Goal: Task Accomplishment & Management: Manage account settings

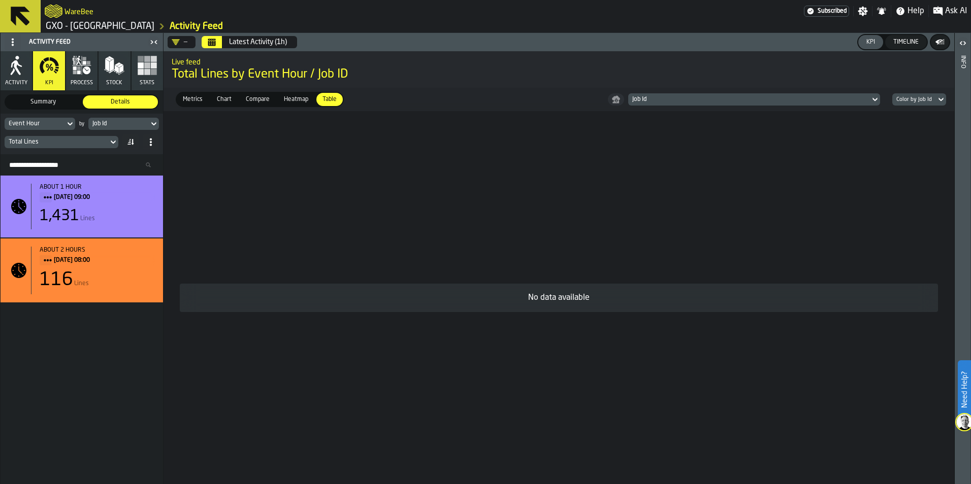
click at [48, 73] on icon "button" at bounding box center [49, 65] width 20 height 20
click at [286, 100] on span "Heatmap" at bounding box center [296, 99] width 32 height 9
click at [262, 100] on span "Compare" at bounding box center [258, 99] width 32 height 9
click at [220, 98] on span "Chart" at bounding box center [224, 99] width 23 height 9
click at [193, 101] on span "Metrics" at bounding box center [193, 99] width 28 height 9
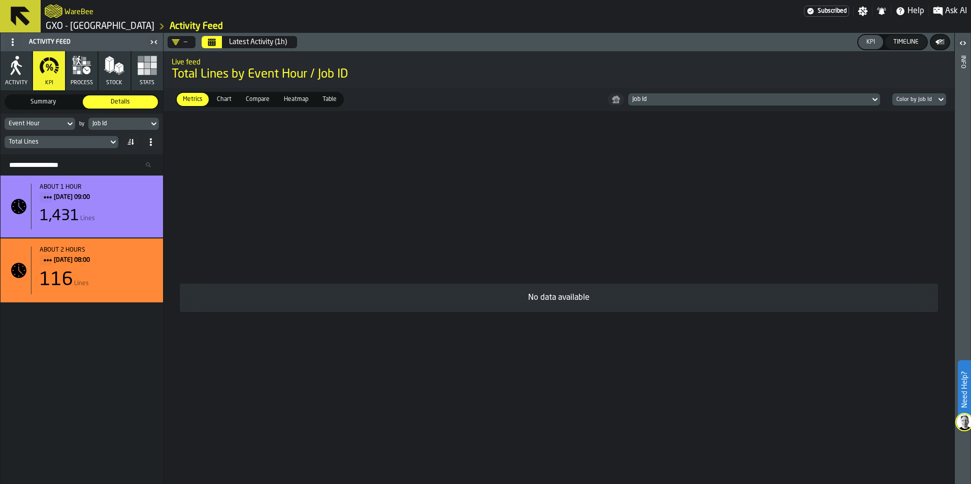
click at [68, 122] on icon at bounding box center [70, 124] width 10 height 12
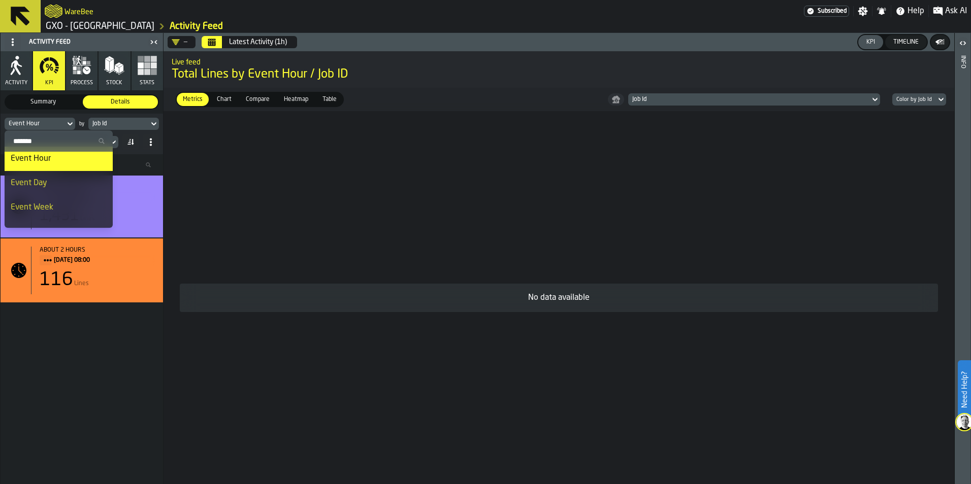
scroll to position [57, 0]
click at [60, 202] on div "Agent Id" at bounding box center [59, 205] width 96 height 12
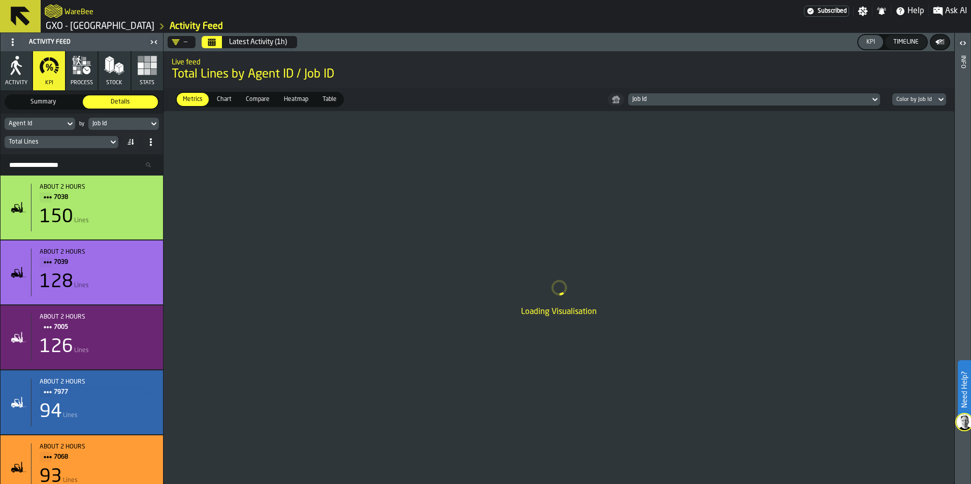
click at [154, 123] on icon at bounding box center [154, 124] width 10 height 12
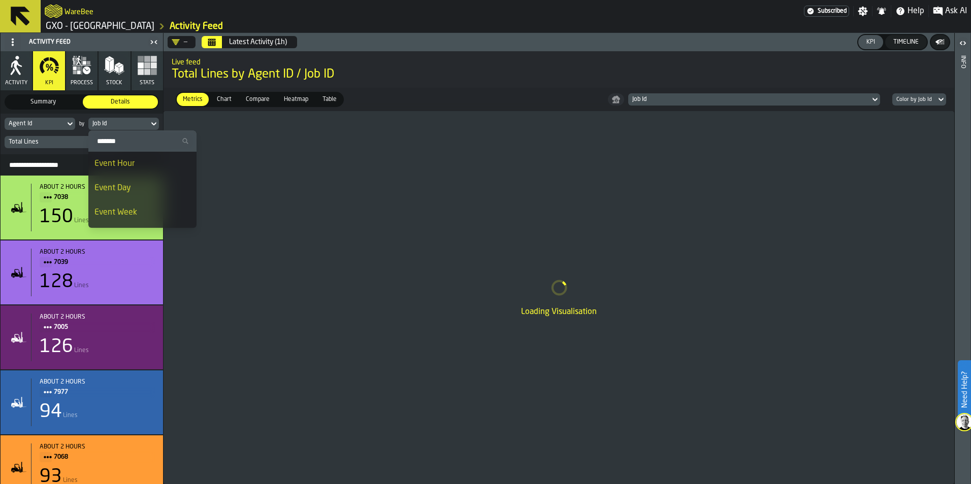
click at [140, 161] on div "Event Hour" at bounding box center [142, 164] width 96 height 12
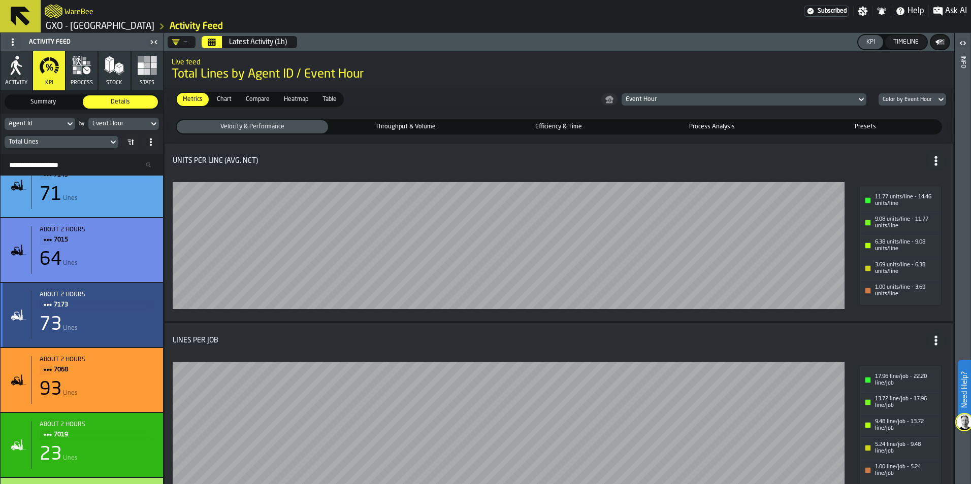
scroll to position [0, 0]
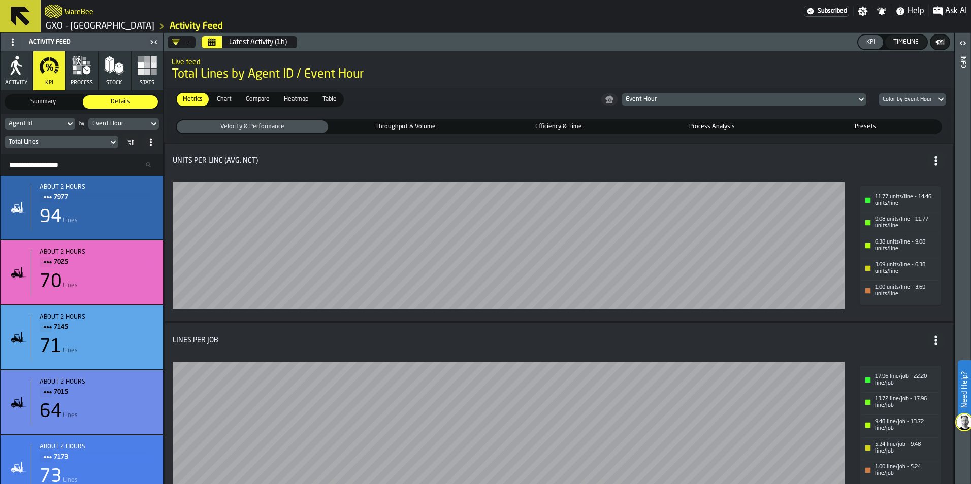
click at [224, 100] on span "Chart" at bounding box center [224, 99] width 23 height 9
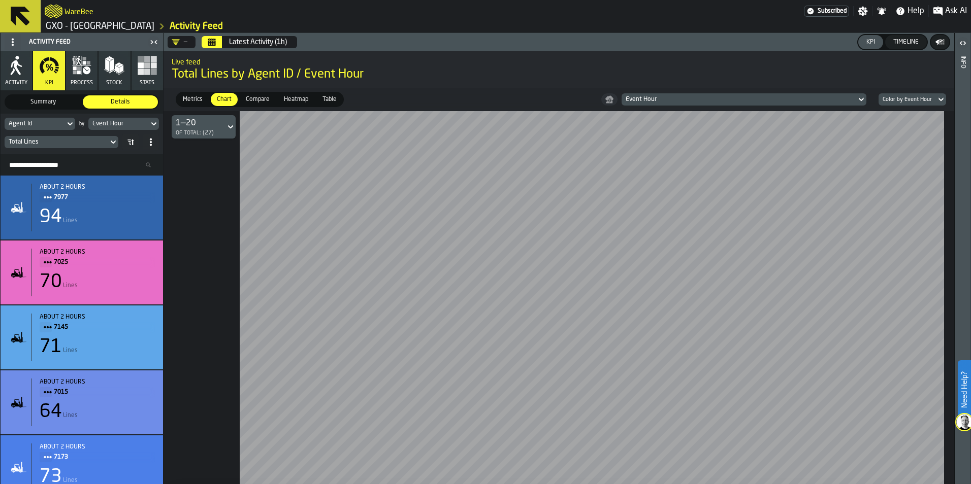
click at [266, 97] on span "Compare" at bounding box center [258, 99] width 32 height 9
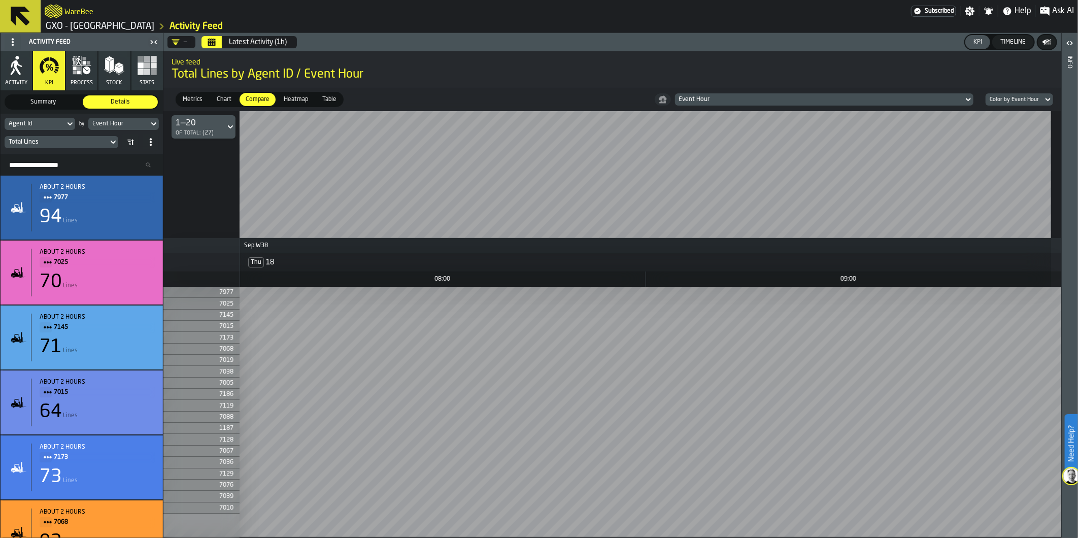
click at [185, 39] on div "—" at bounding box center [180, 42] width 16 height 8
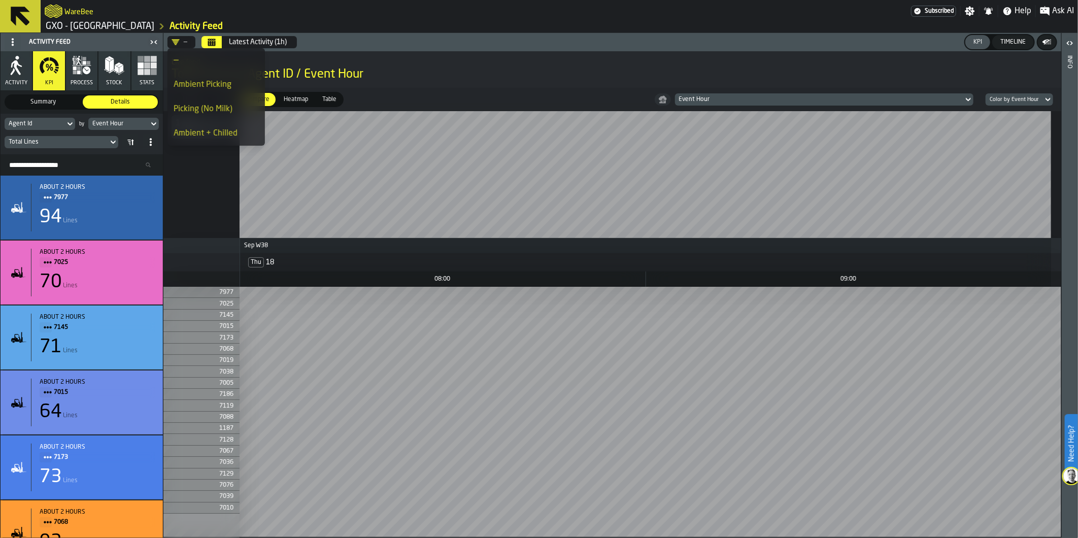
click at [208, 111] on div "Picking (No Milk)" at bounding box center [216, 109] width 85 height 12
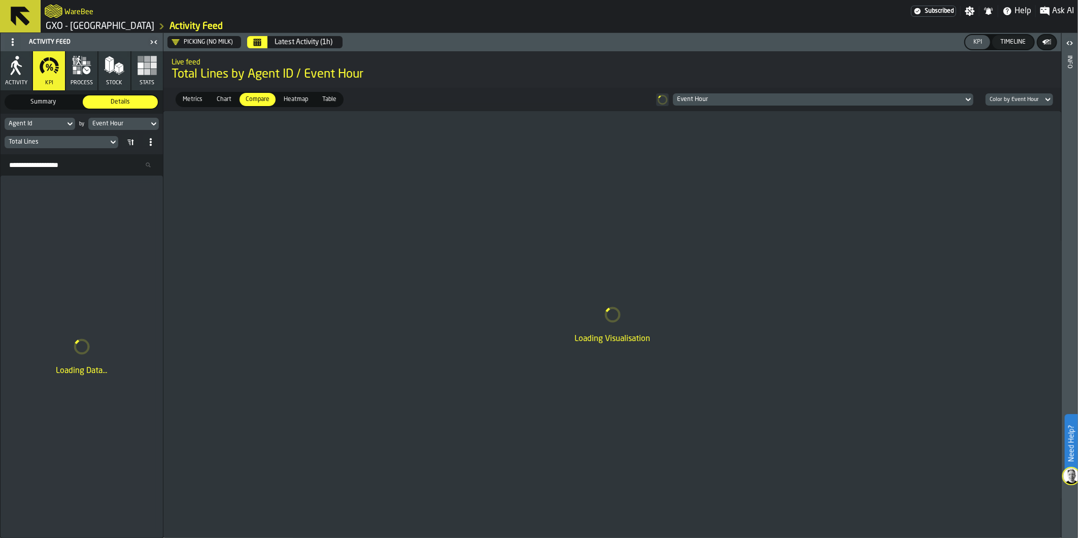
click at [189, 42] on div "Picking (No Milk)" at bounding box center [202, 42] width 61 height 8
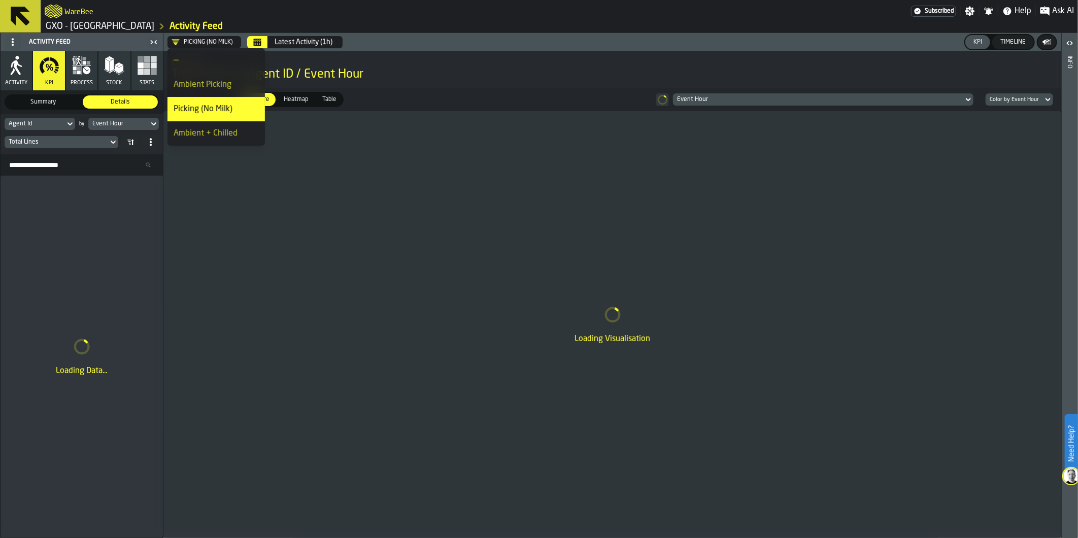
click at [499, 98] on div "Metrics Metrics Chart Chart Compare Compare Heatmap Heatmap Table Table Event H…" at bounding box center [612, 99] width 898 height 23
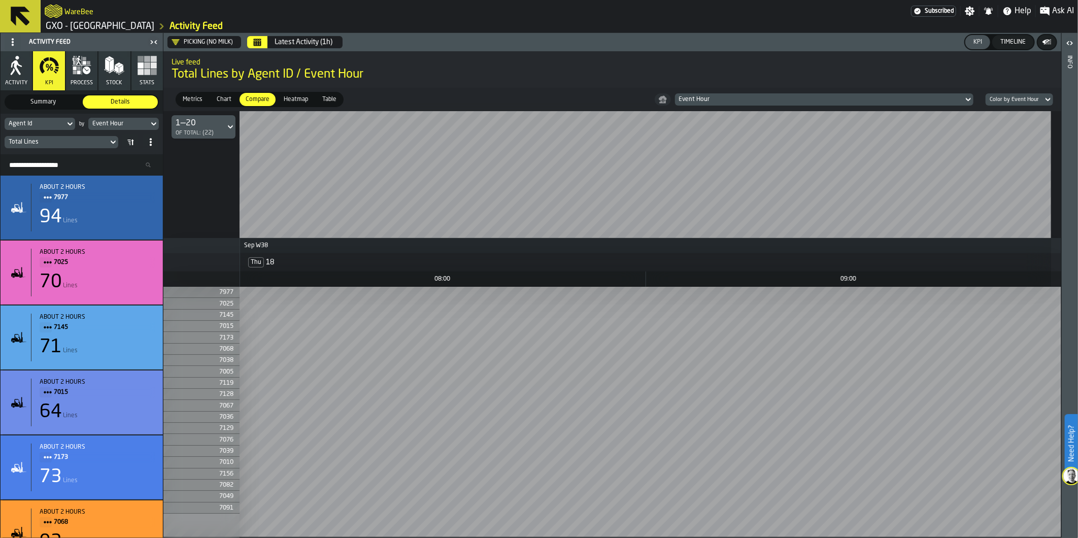
click at [280, 44] on div "Latest Activity (1h)" at bounding box center [304, 42] width 58 height 8
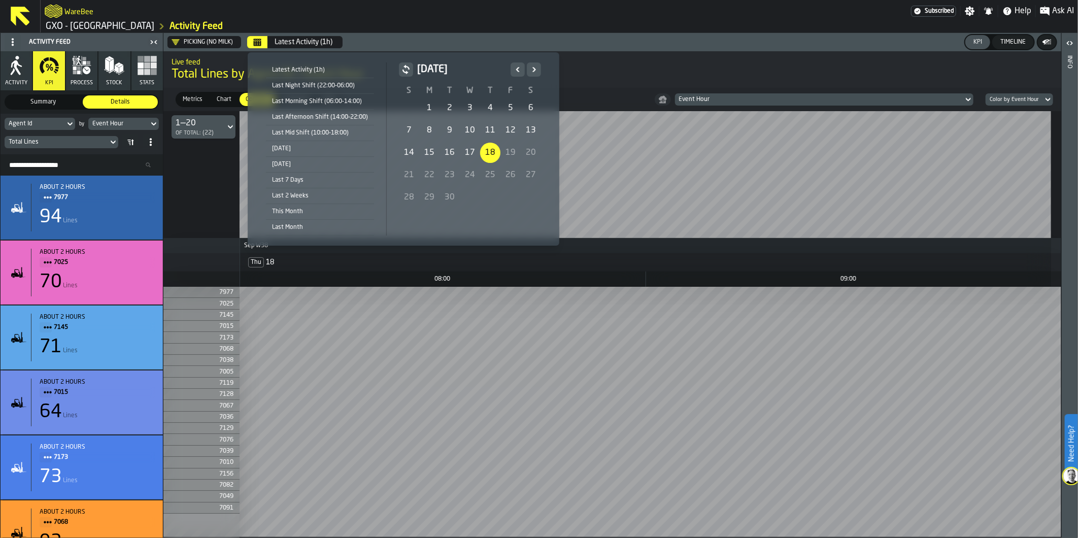
click at [293, 149] on div "[DATE]" at bounding box center [320, 148] width 108 height 11
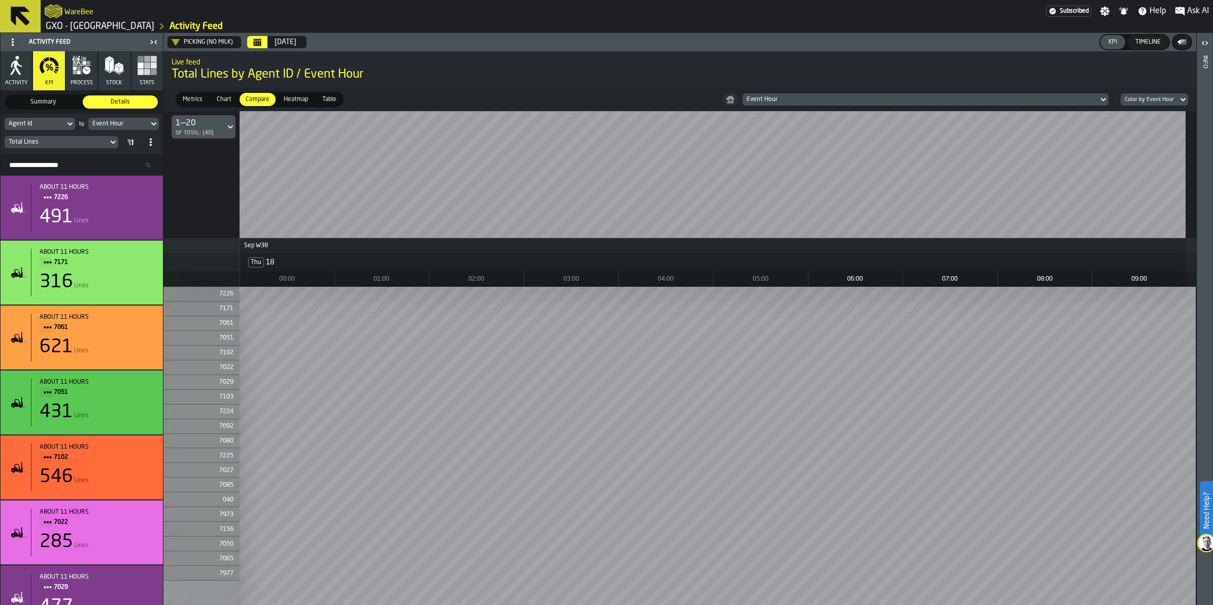
click at [227, 130] on icon at bounding box center [230, 127] width 10 height 12
click at [193, 155] on div "ALL" at bounding box center [204, 151] width 53 height 12
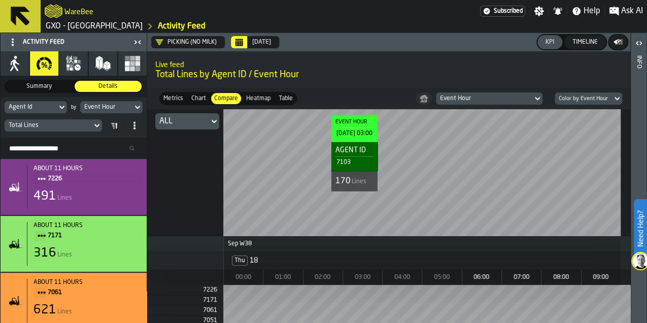
click at [342, 186] on div "Event Hour [DATE] 03:00 Agent Id 7103 170 Lines Sep W38 Thu 18 00:00 01:00 02:0…" at bounding box center [388, 216] width 483 height 214
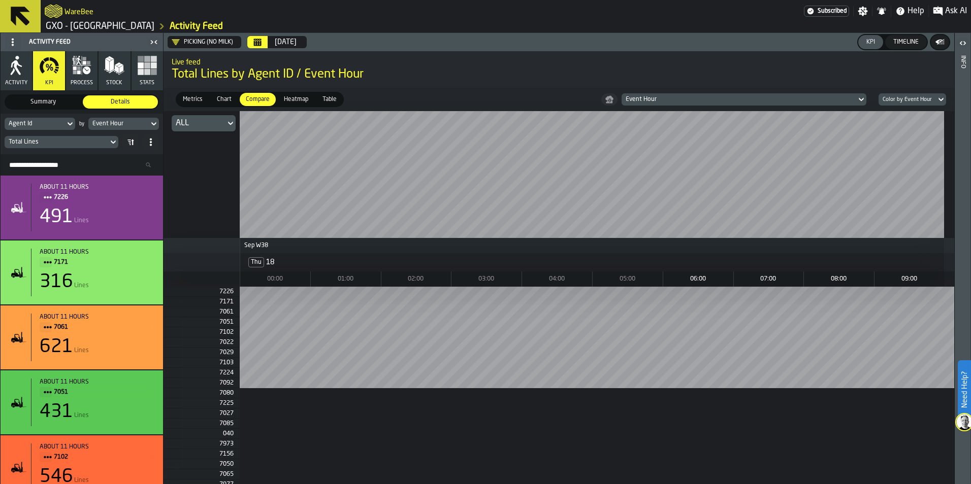
drag, startPoint x: 732, startPoint y: 417, endPoint x: 597, endPoint y: 402, distance: 135.9
click at [587, 405] on div at bounding box center [597, 388] width 714 height 203
drag, startPoint x: 771, startPoint y: 394, endPoint x: 676, endPoint y: 433, distance: 102.7
click at [676, 433] on div at bounding box center [597, 388] width 714 height 203
click at [292, 94] on div "Heatmap" at bounding box center [296, 99] width 37 height 13
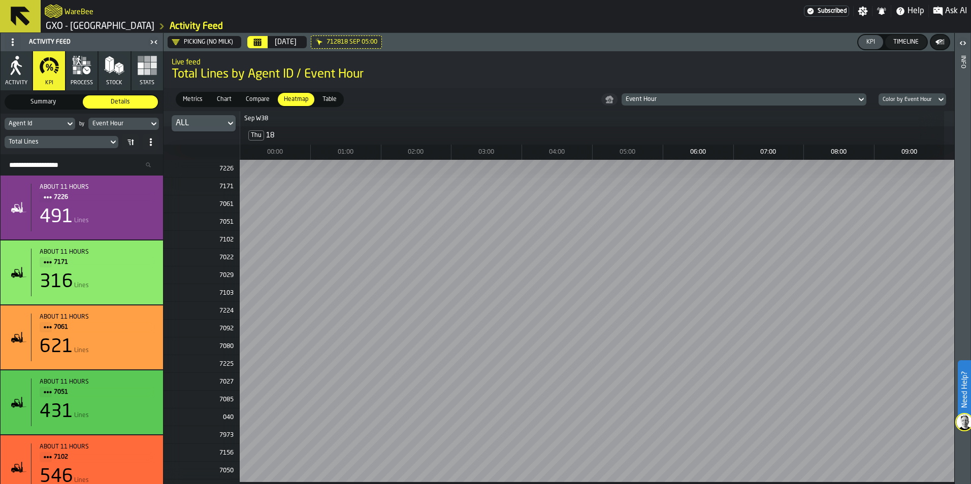
click at [967, 42] on icon "button-toggle-Open" at bounding box center [963, 43] width 12 height 12
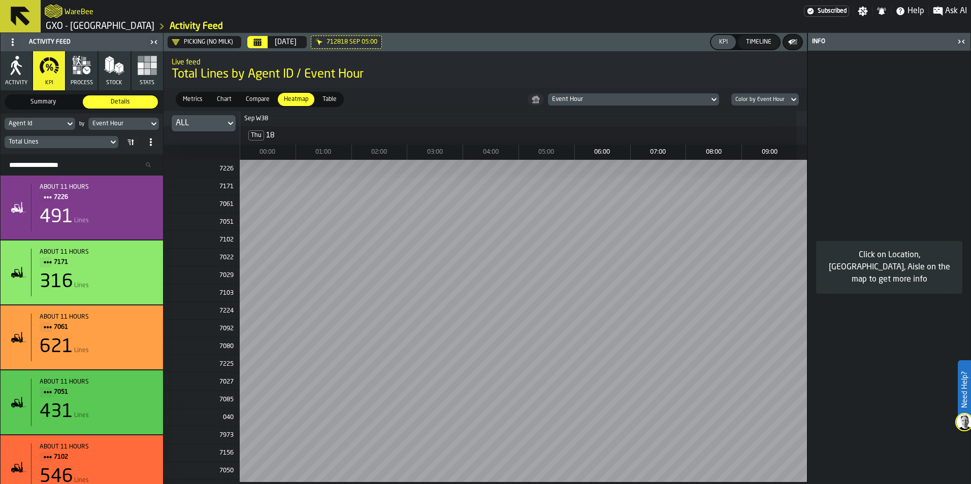
click at [960, 42] on icon "button-toggle-Close me" at bounding box center [959, 42] width 3 height 4
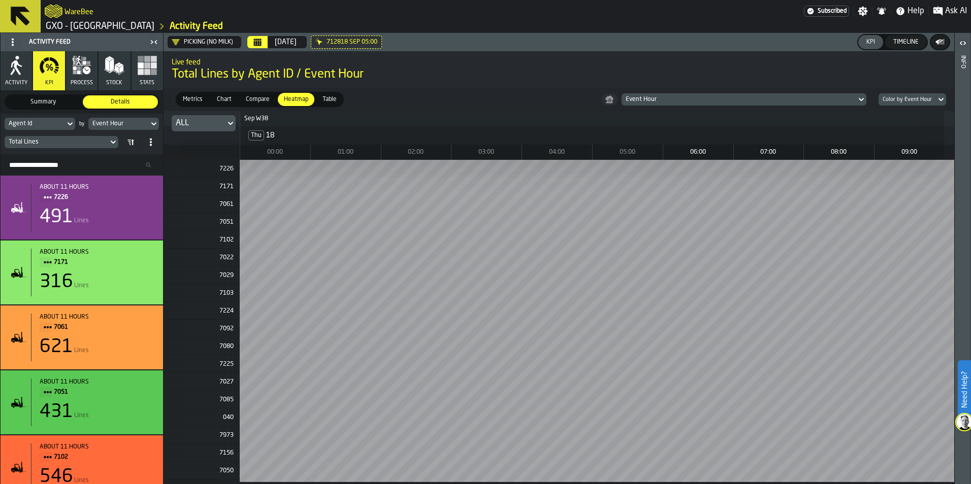
click at [230, 123] on icon at bounding box center [230, 123] width 10 height 12
click at [216, 195] on div "21—40" at bounding box center [204, 200] width 53 height 12
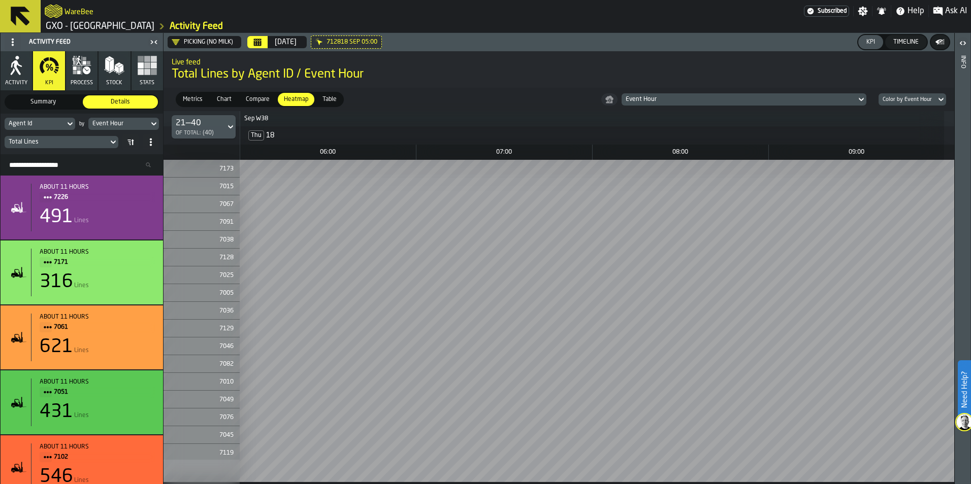
click at [220, 125] on div "21—40 of Total: (40)" at bounding box center [199, 126] width 46 height 19
click at [205, 174] on div "1—20" at bounding box center [204, 176] width 53 height 12
click at [225, 134] on div "1—20 of Total: (40)" at bounding box center [199, 126] width 54 height 23
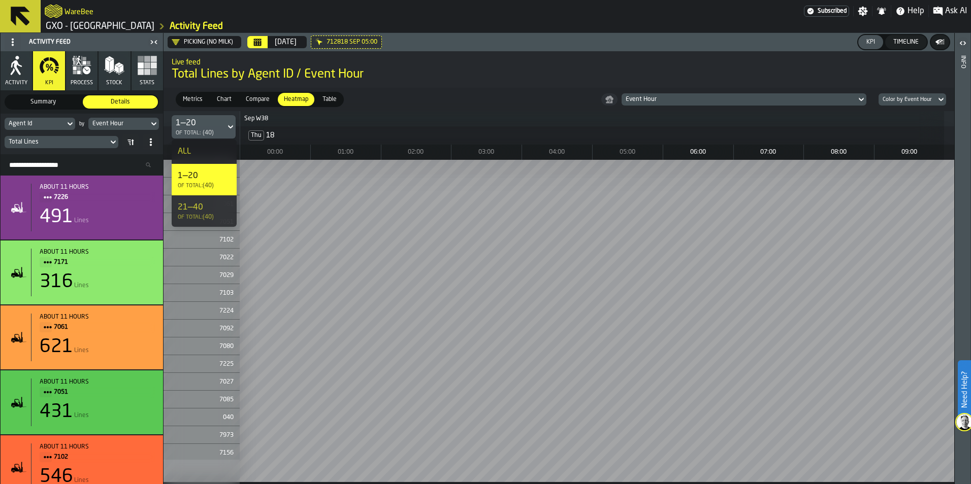
click at [218, 205] on div "21—40" at bounding box center [204, 208] width 53 height 12
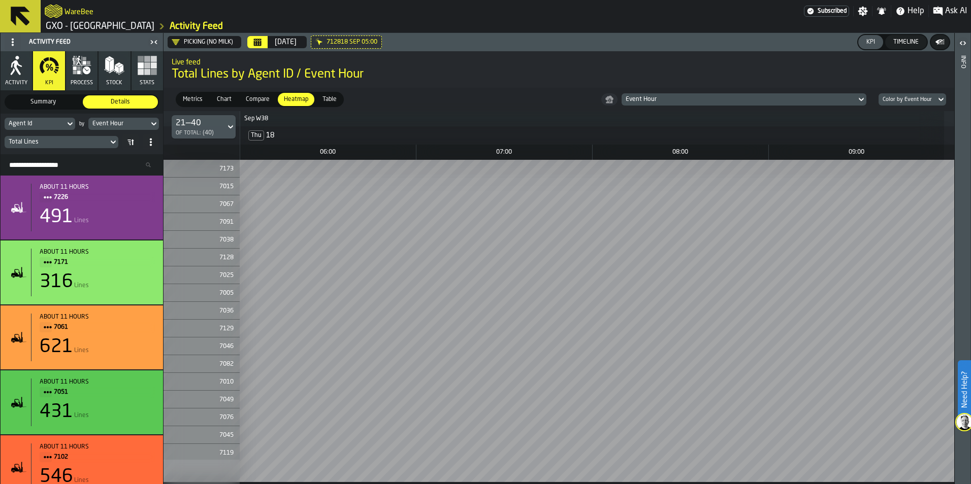
click at [226, 118] on div "21—40 of Total: (40)" at bounding box center [204, 126] width 64 height 23
click at [209, 156] on div "ALL" at bounding box center [204, 152] width 53 height 12
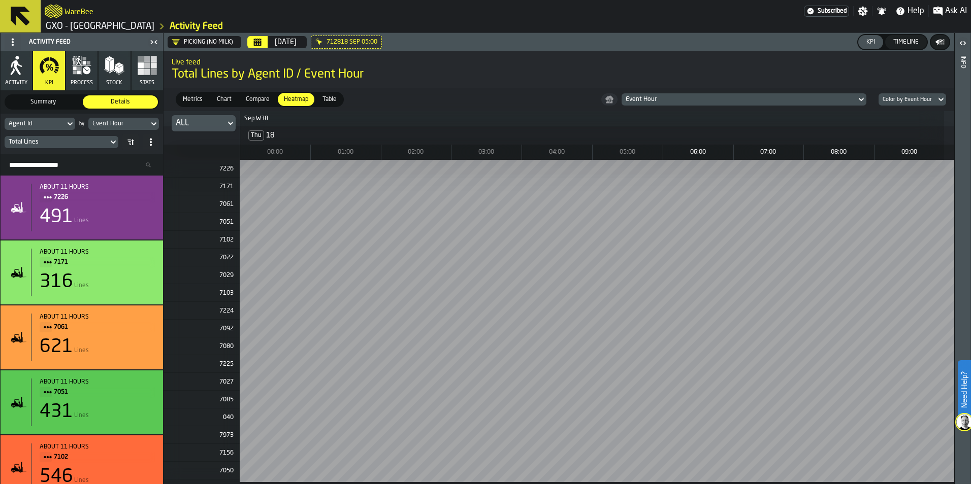
click at [331, 105] on div "Table" at bounding box center [329, 99] width 26 height 13
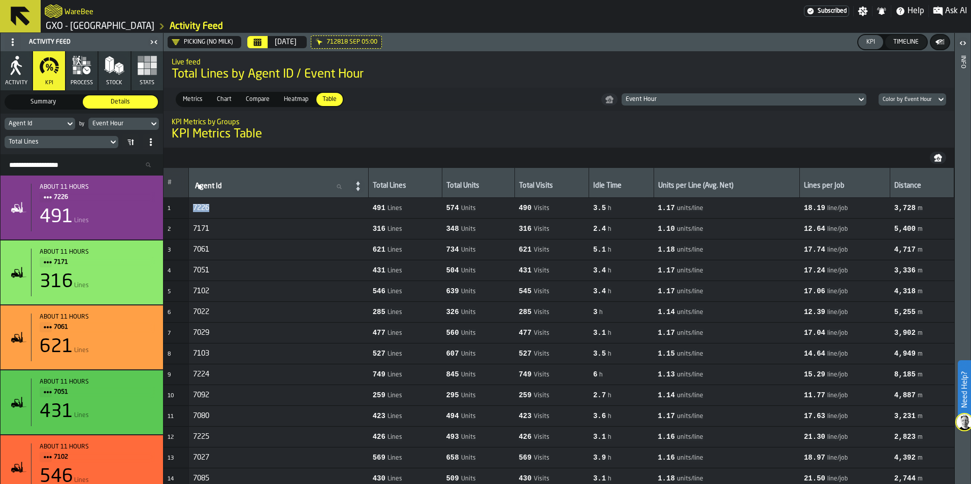
drag, startPoint x: 193, startPoint y: 210, endPoint x: 223, endPoint y: 207, distance: 29.7
click at [223, 207] on span "7226" at bounding box center [279, 208] width 172 height 8
click at [226, 207] on span "7226" at bounding box center [279, 208] width 172 height 8
drag, startPoint x: 195, startPoint y: 227, endPoint x: 217, endPoint y: 230, distance: 21.5
click at [217, 230] on span "7171" at bounding box center [279, 229] width 172 height 8
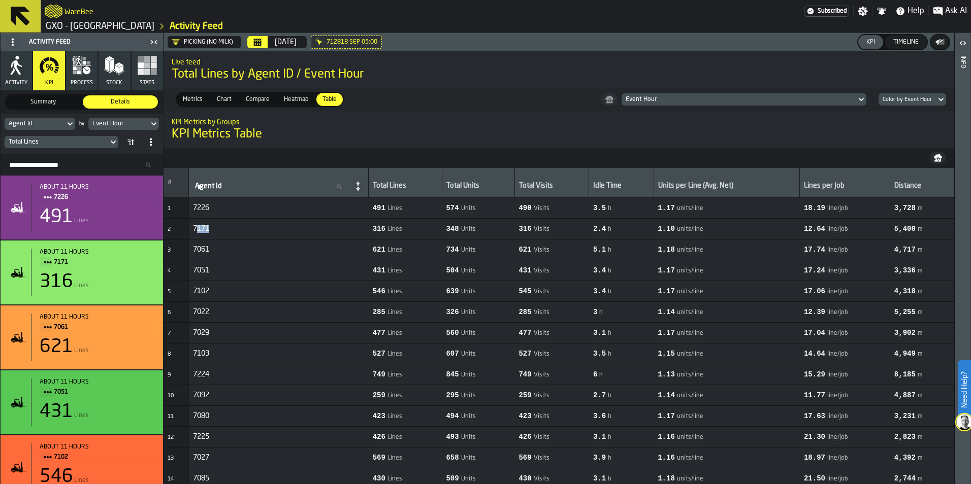
drag, startPoint x: 217, startPoint y: 230, endPoint x: 233, endPoint y: 228, distance: 16.3
click at [233, 228] on span "7171" at bounding box center [279, 229] width 172 height 8
click at [226, 102] on span "Chart" at bounding box center [224, 99] width 23 height 9
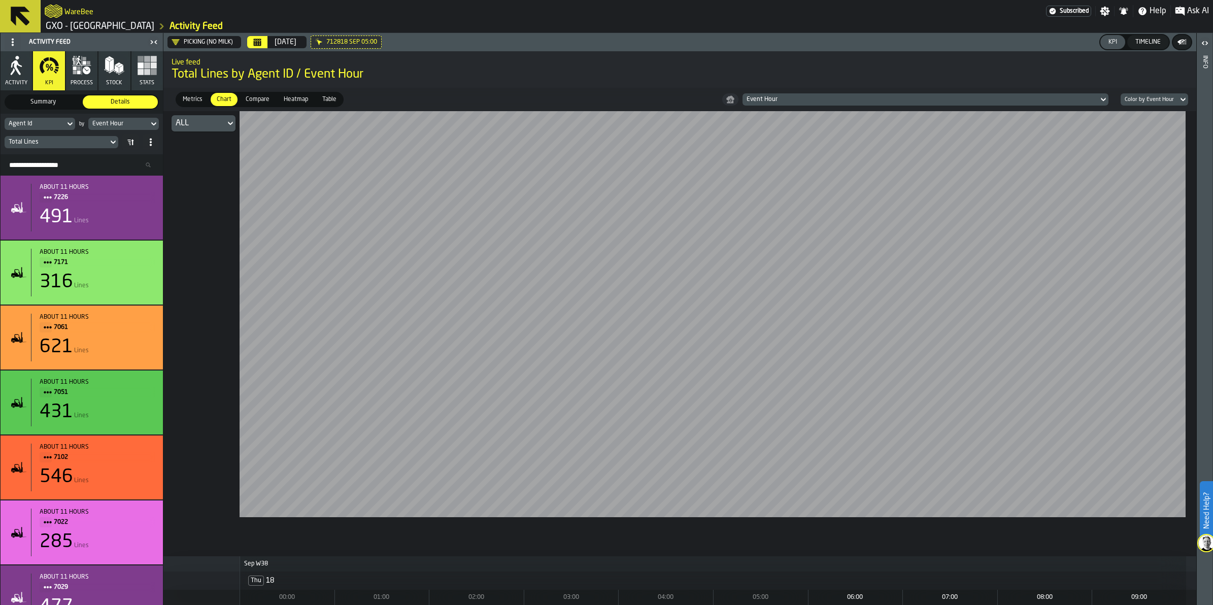
drag, startPoint x: 1078, startPoint y: 531, endPoint x: 852, endPoint y: 534, distance: 226.0
click at [852, 484] on div at bounding box center [713, 322] width 947 height 423
drag, startPoint x: 1005, startPoint y: 551, endPoint x: 922, endPoint y: 539, distance: 84.1
click at [905, 484] on div at bounding box center [679, 333] width 1033 height 445
drag, startPoint x: 1103, startPoint y: 540, endPoint x: 910, endPoint y: 537, distance: 192.9
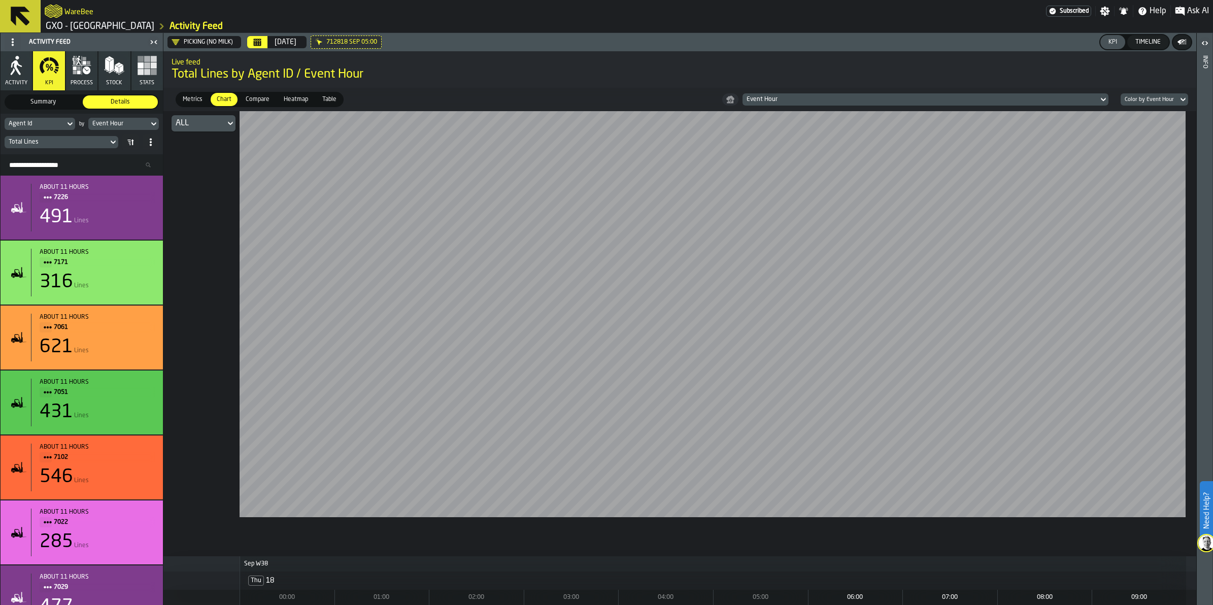
click at [910, 484] on div at bounding box center [679, 333] width 1033 height 445
drag, startPoint x: 1153, startPoint y: 538, endPoint x: 940, endPoint y: 534, distance: 213.3
click at [940, 484] on div at bounding box center [679, 333] width 1033 height 445
drag, startPoint x: 1152, startPoint y: 540, endPoint x: 947, endPoint y: 544, distance: 205.7
click at [947, 484] on div at bounding box center [679, 333] width 1033 height 445
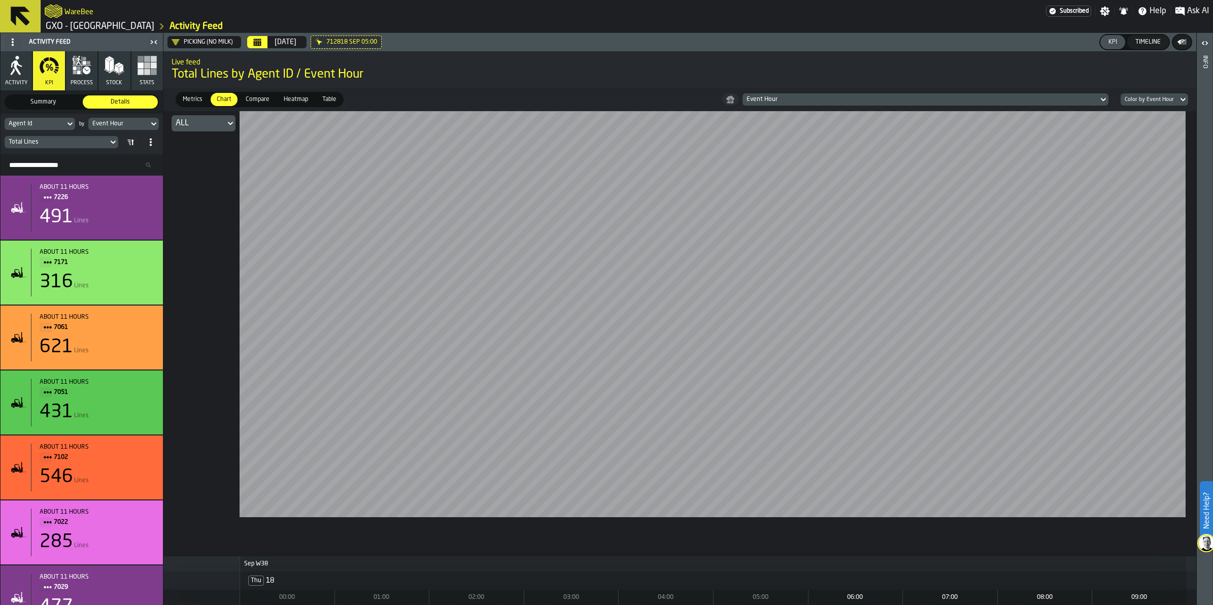
click at [334, 42] on span "712818 Sep 05:00" at bounding box center [351, 42] width 51 height 7
click at [438, 79] on span "Total Lines by Agent ID / Event Hour" at bounding box center [680, 75] width 1017 height 16
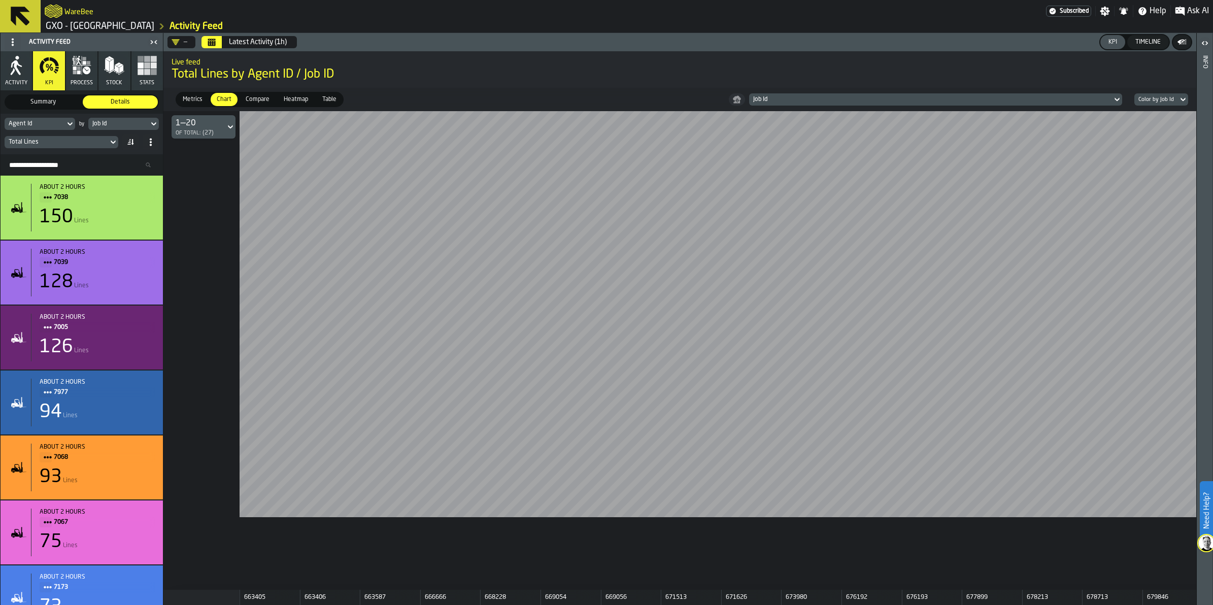
click at [1122, 99] on icon at bounding box center [1117, 99] width 10 height 12
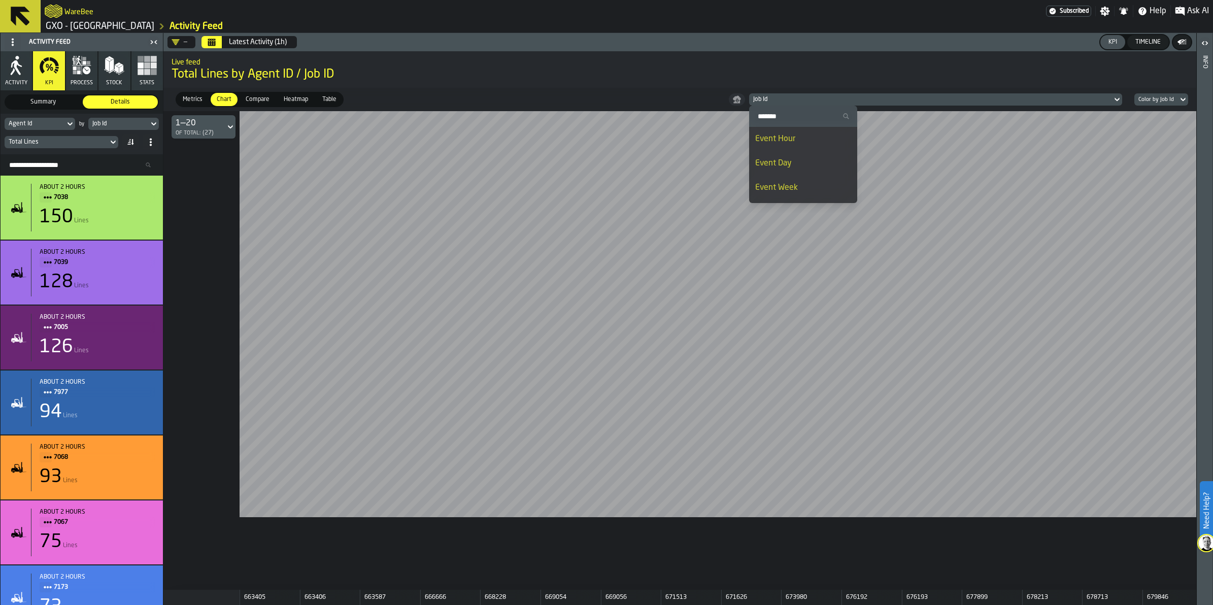
click at [792, 163] on div "Event Day" at bounding box center [803, 163] width 96 height 12
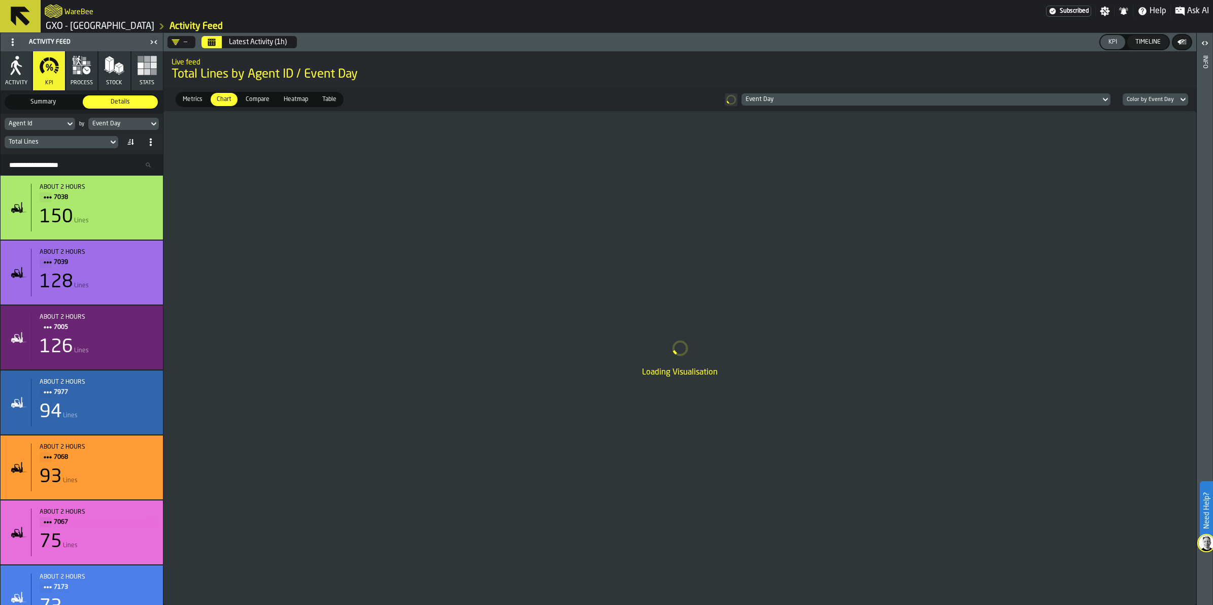
click at [250, 42] on div "Latest Activity (1h)" at bounding box center [258, 42] width 58 height 8
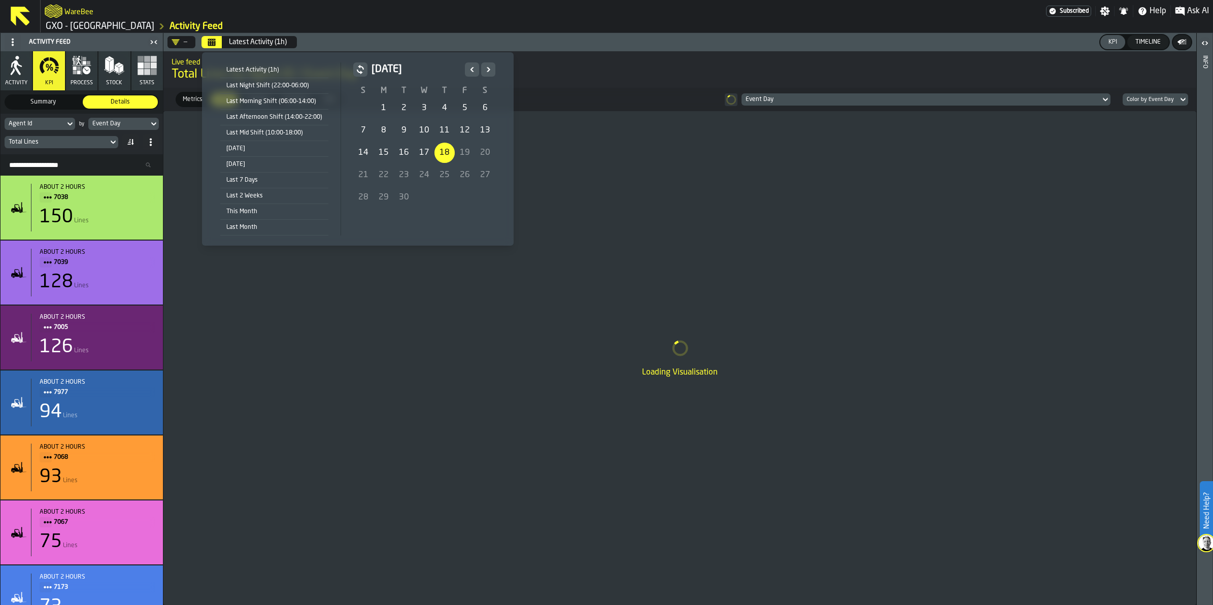
click at [285, 145] on div "[DATE]" at bounding box center [274, 148] width 108 height 11
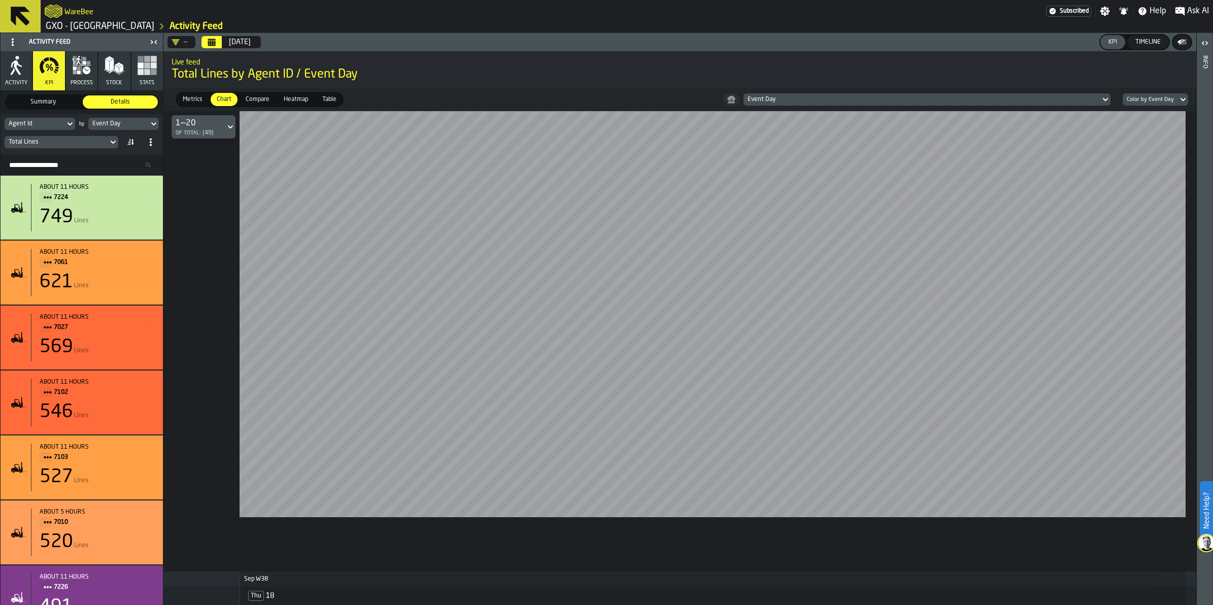
click at [114, 139] on icon at bounding box center [113, 142] width 10 height 12
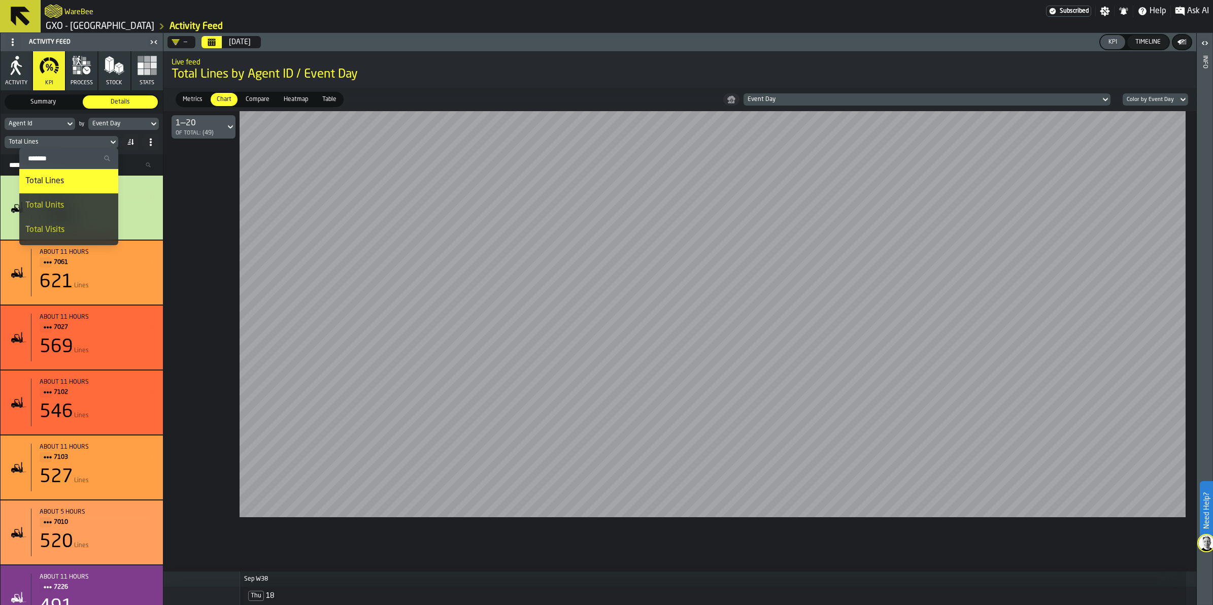
click at [85, 204] on div "Total Units" at bounding box center [68, 206] width 87 height 12
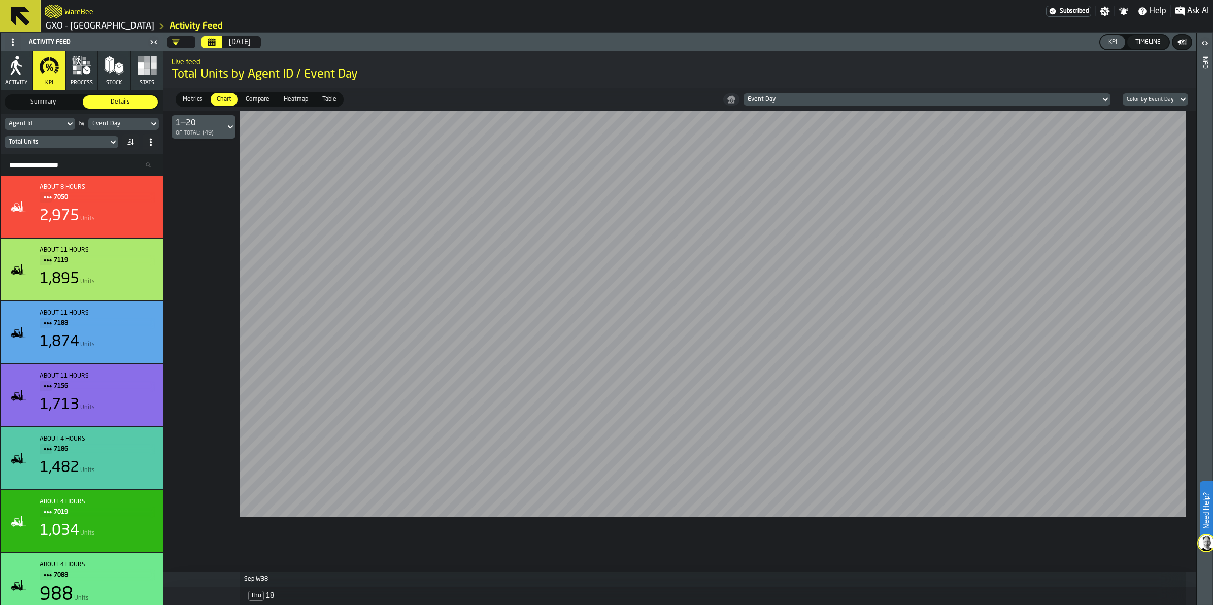
click at [539, 552] on div at bounding box center [679, 341] width 1033 height 460
click at [230, 46] on div "[DATE]" at bounding box center [240, 42] width 22 height 8
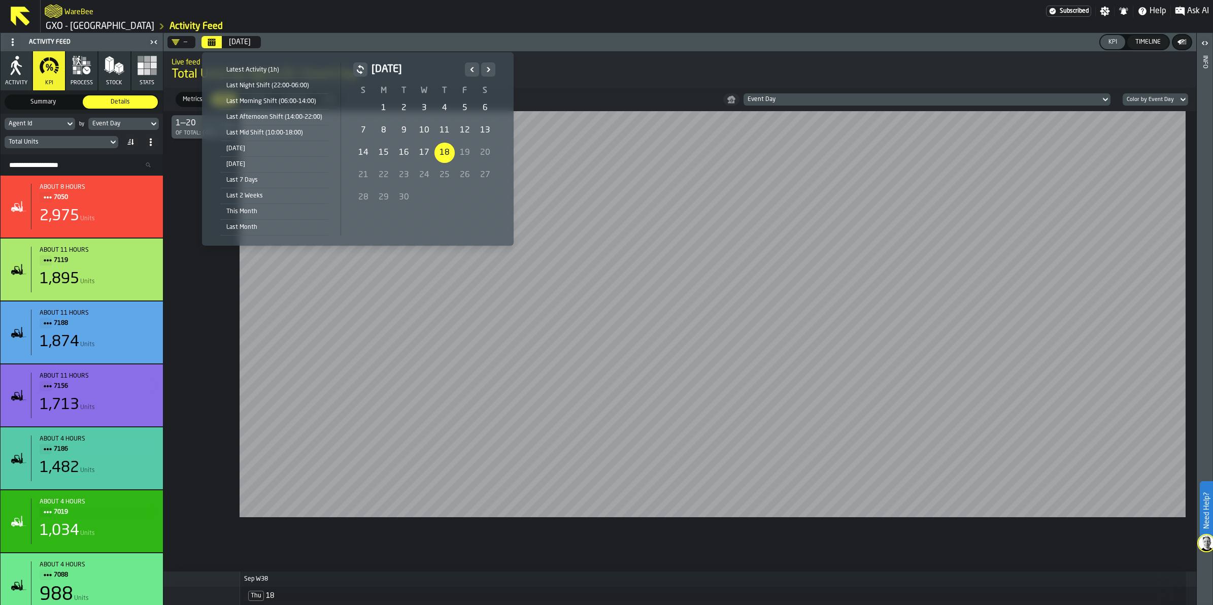
click at [249, 163] on div "[DATE]" at bounding box center [274, 164] width 108 height 11
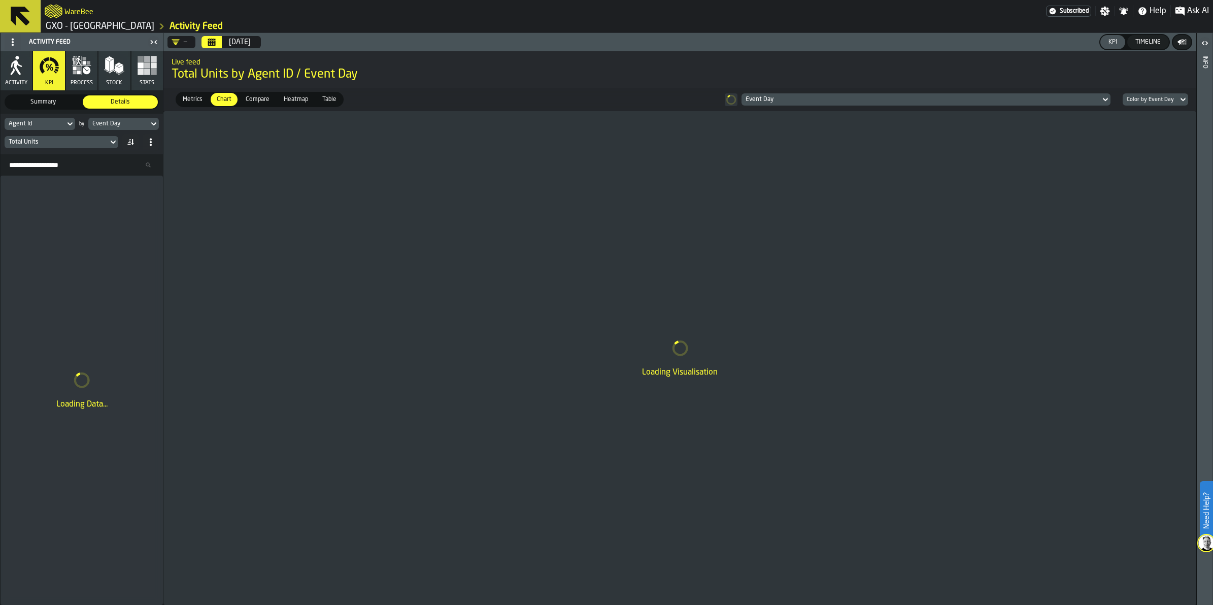
click at [186, 38] on div "—" at bounding box center [180, 42] width 16 height 8
click at [212, 38] on icon "Calendar" at bounding box center [212, 42] width 8 height 8
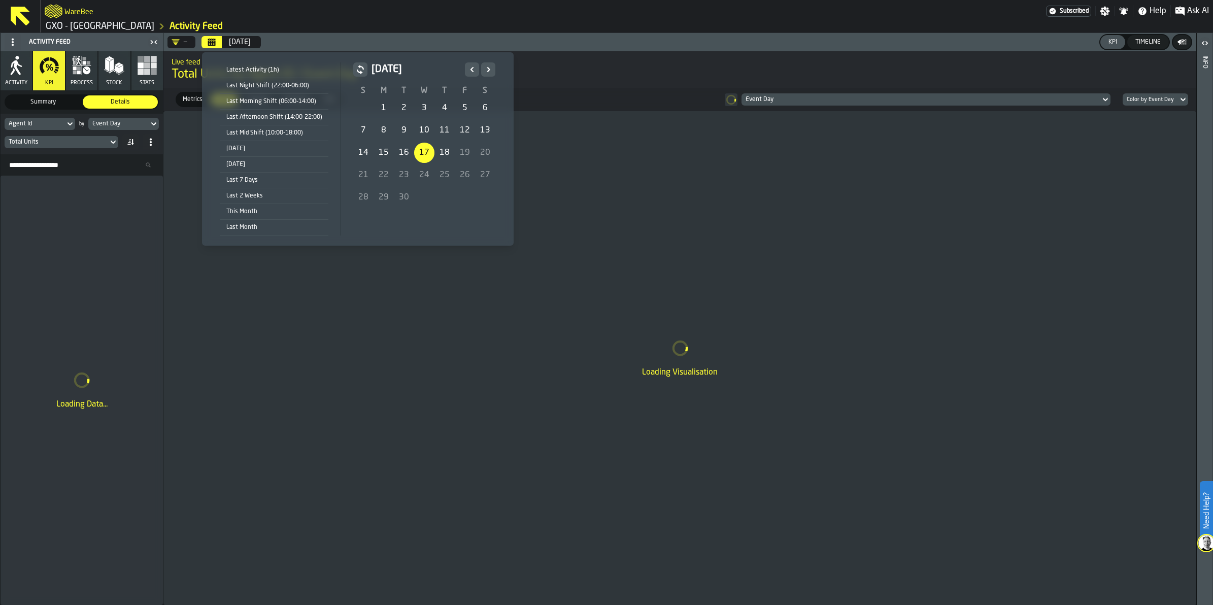
click at [293, 100] on div "Last Morning Shift (06:00-14:00)" at bounding box center [274, 101] width 108 height 11
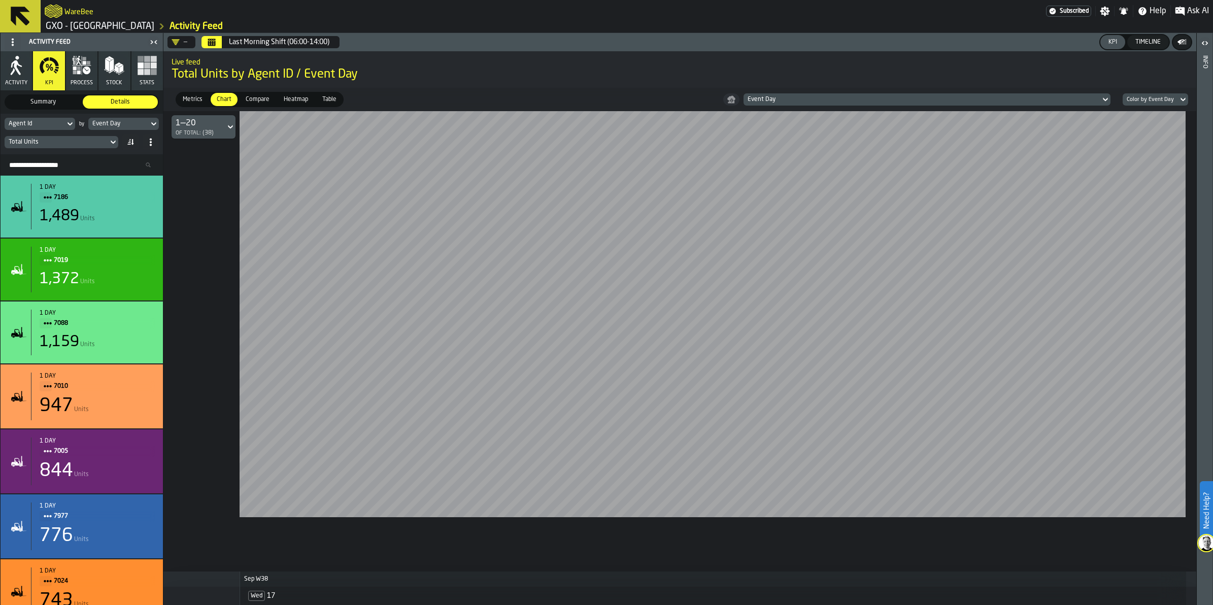
click at [254, 103] on span "Compare" at bounding box center [258, 99] width 32 height 9
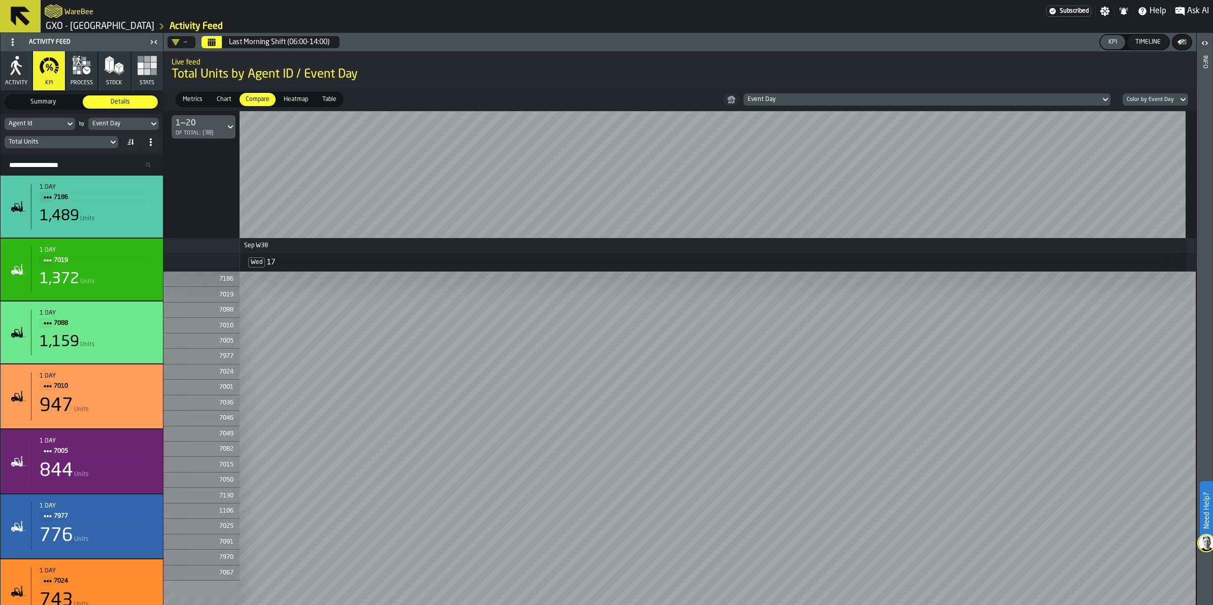
click at [1108, 97] on icon at bounding box center [1106, 99] width 10 height 12
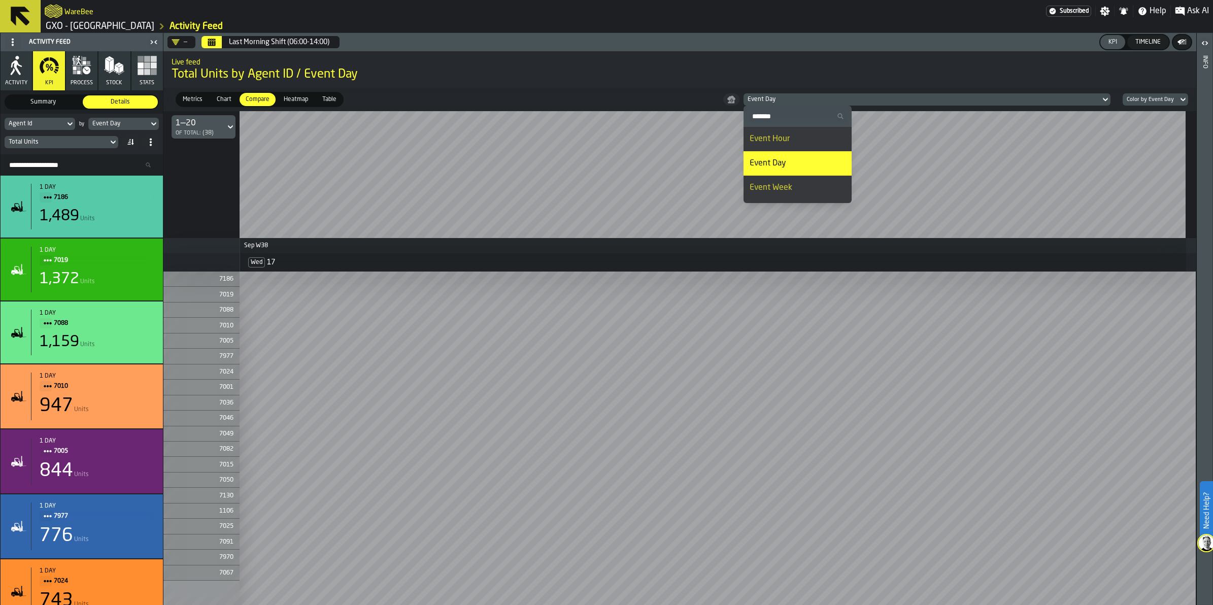
click at [794, 136] on div "Event Hour" at bounding box center [798, 139] width 96 height 12
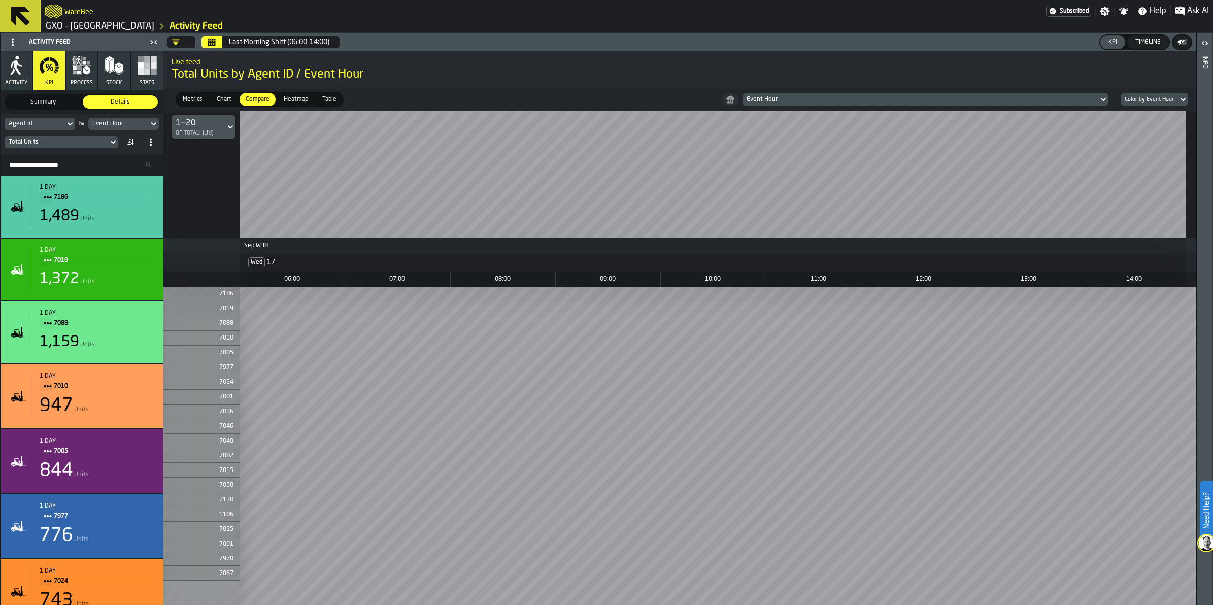
click at [108, 141] on icon at bounding box center [113, 142] width 10 height 12
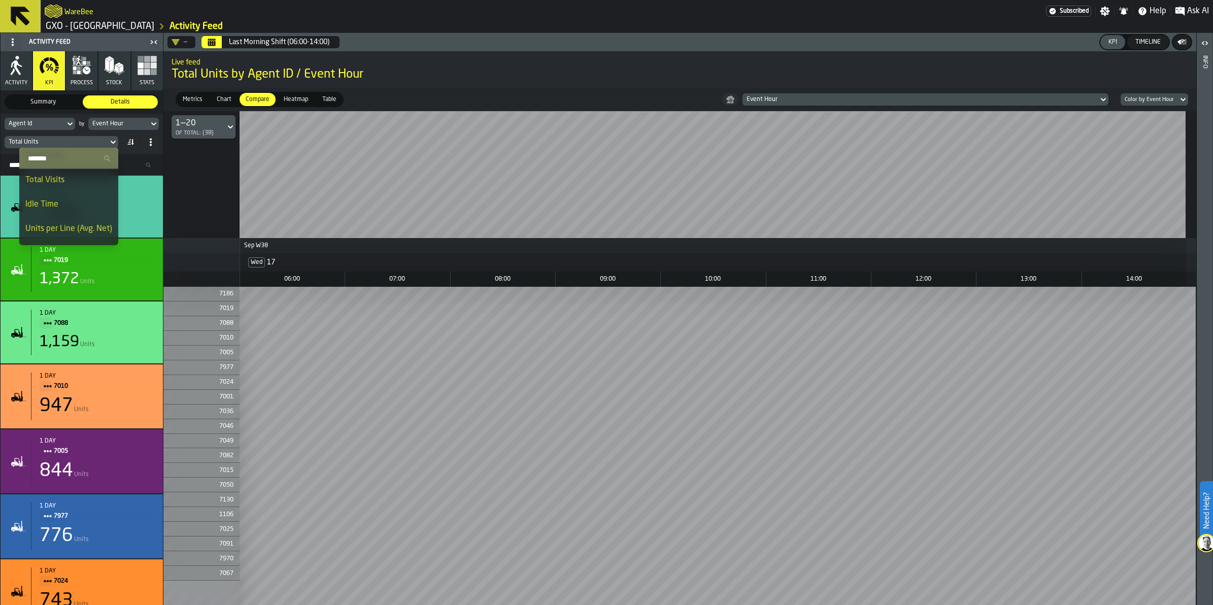
scroll to position [31, 0]
click at [118, 199] on body "Need Help? WareBee Subscribed Settings Notifications Help Ask AI GXO - Costa - …" at bounding box center [606, 302] width 1213 height 605
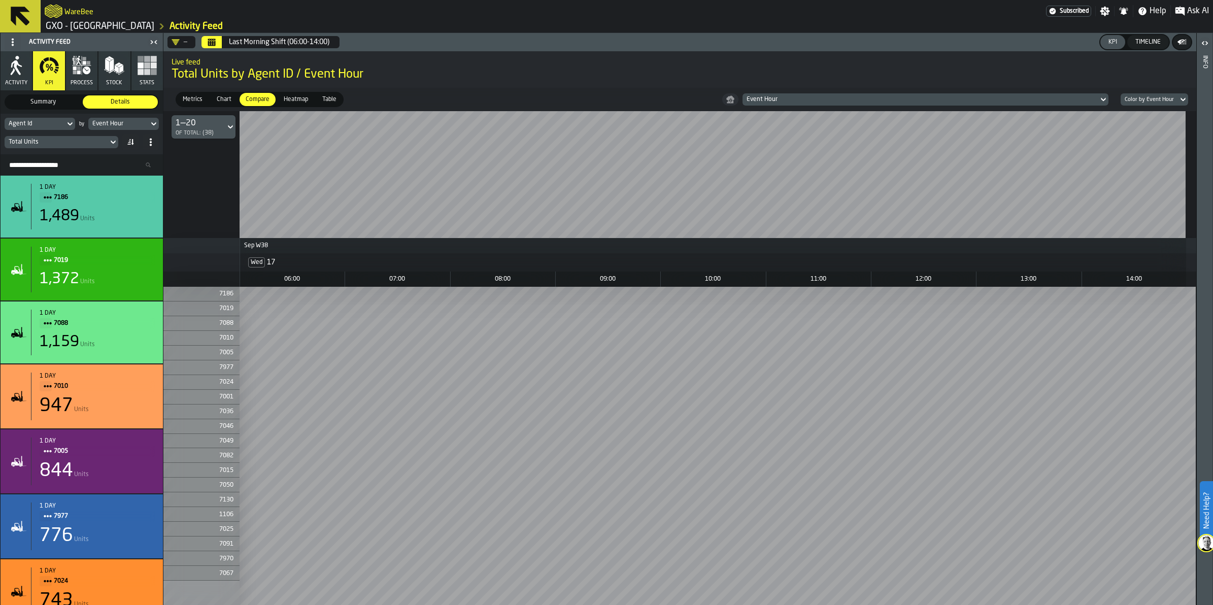
click at [105, 144] on div "Total Units" at bounding box center [57, 142] width 104 height 11
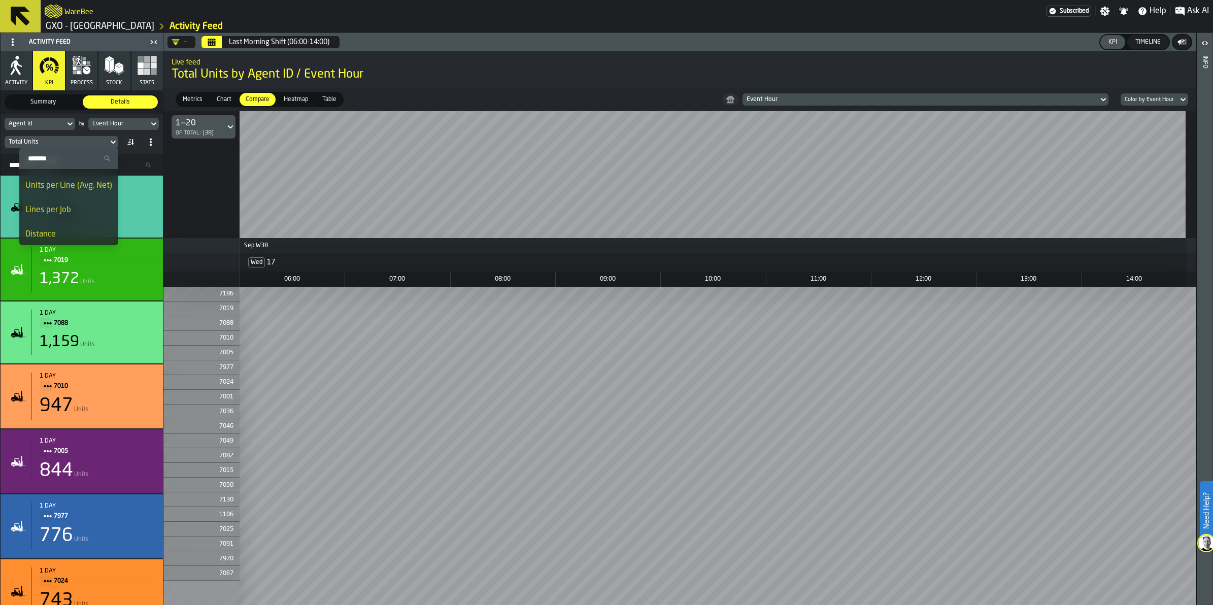
scroll to position [94, 0]
click at [64, 179] on div "Units per Line (Avg. Net)" at bounding box center [68, 184] width 87 height 12
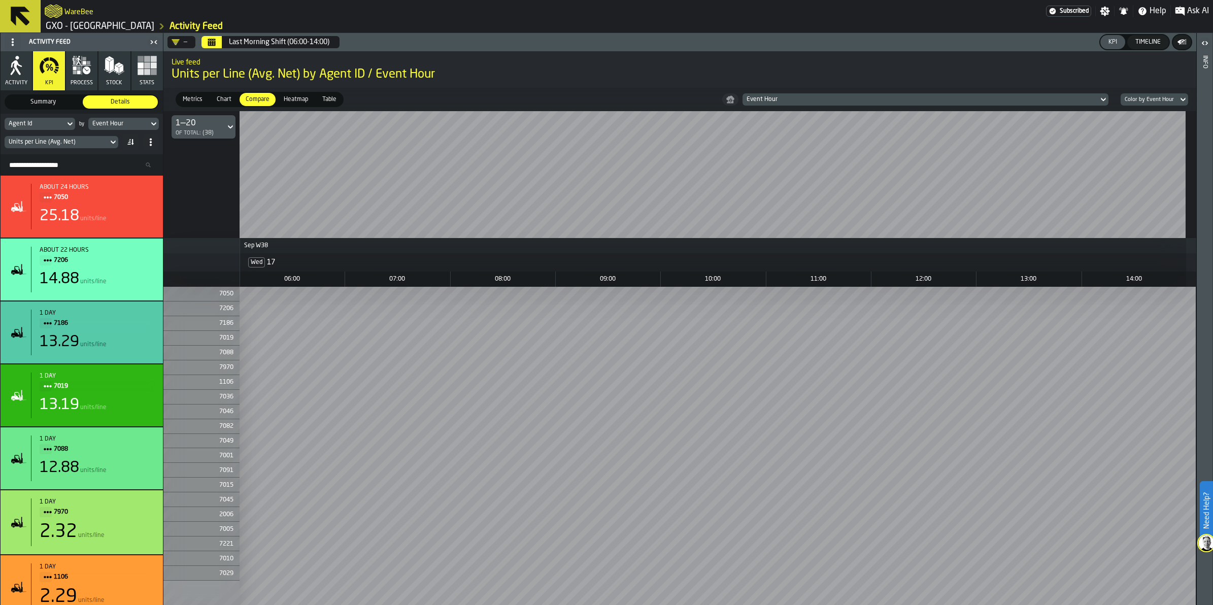
click at [112, 145] on icon at bounding box center [113, 142] width 10 height 12
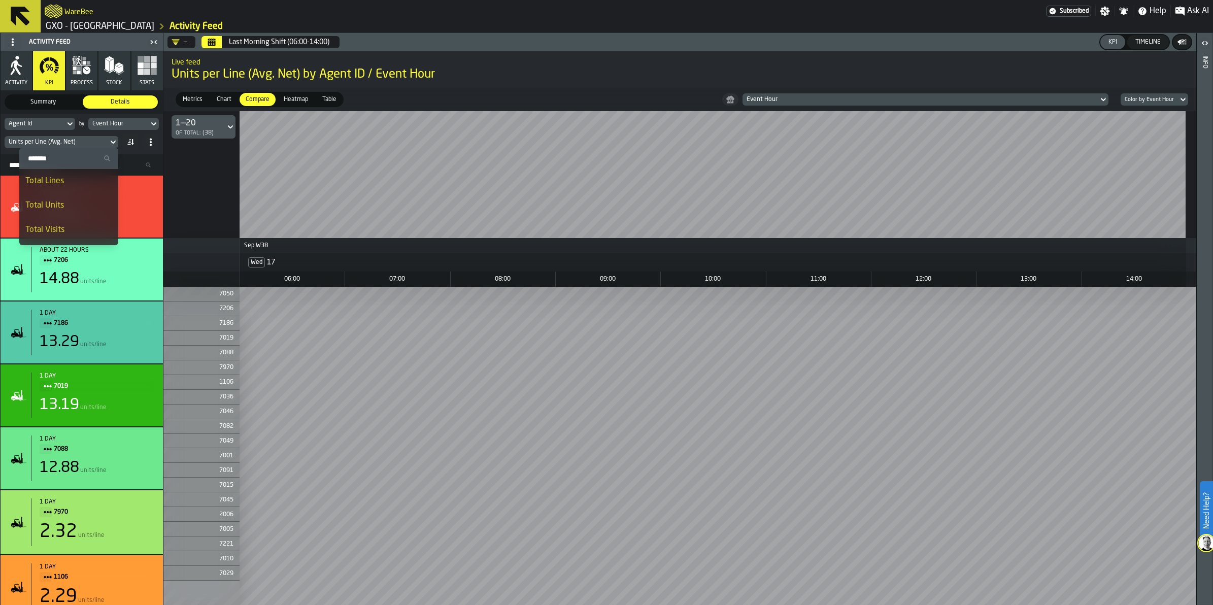
click at [84, 179] on div "Total Lines" at bounding box center [68, 181] width 87 height 12
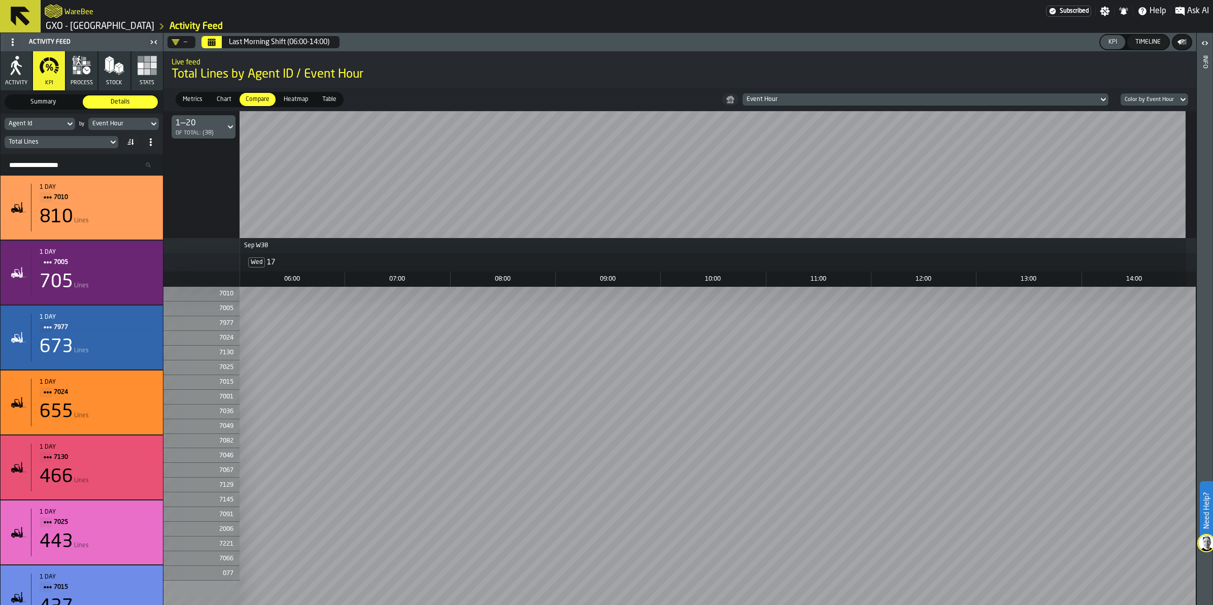
click at [114, 146] on icon at bounding box center [113, 142] width 10 height 12
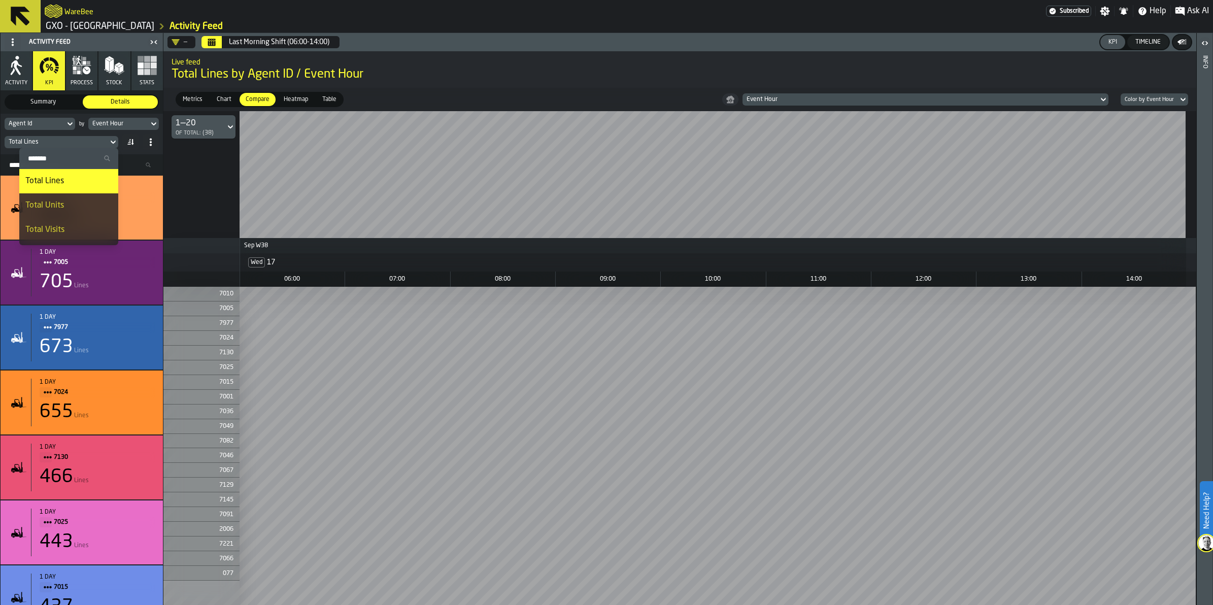
scroll to position [63, 0]
click at [77, 193] on div "Idle Time" at bounding box center [68, 191] width 87 height 12
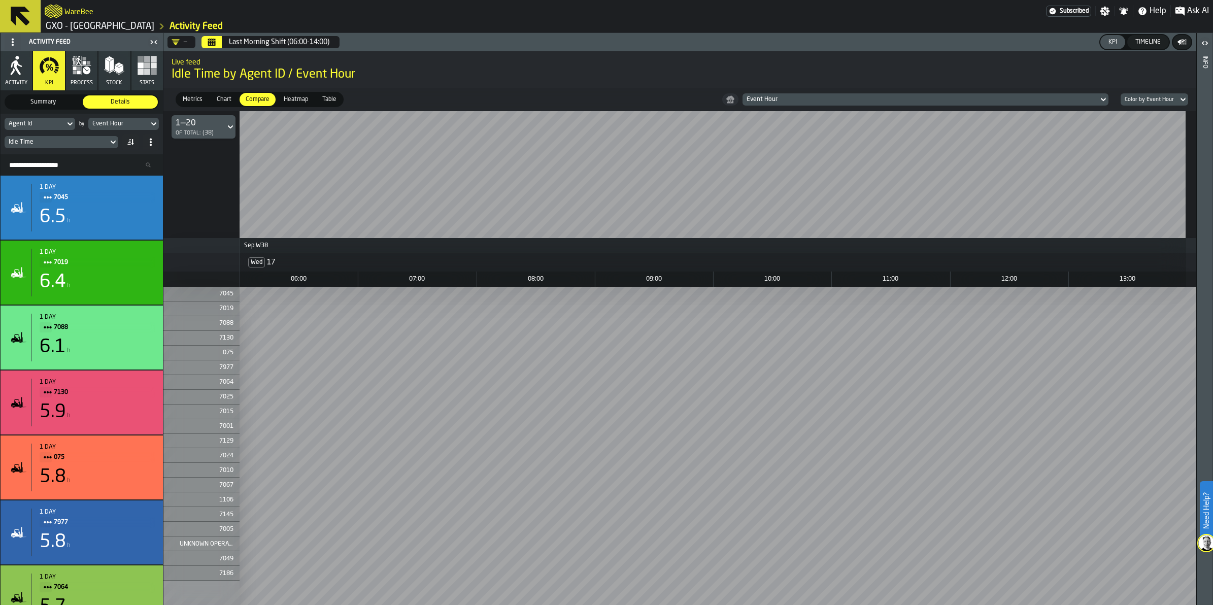
click at [112, 145] on icon at bounding box center [113, 142] width 10 height 12
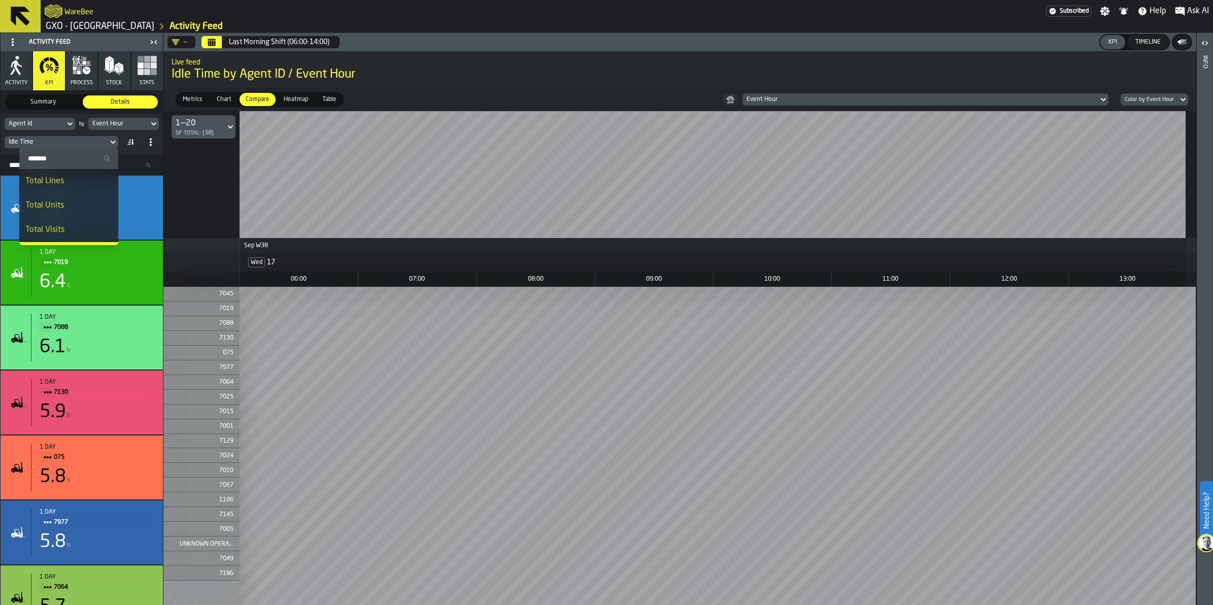
click at [70, 204] on div "Total Units" at bounding box center [68, 206] width 87 height 12
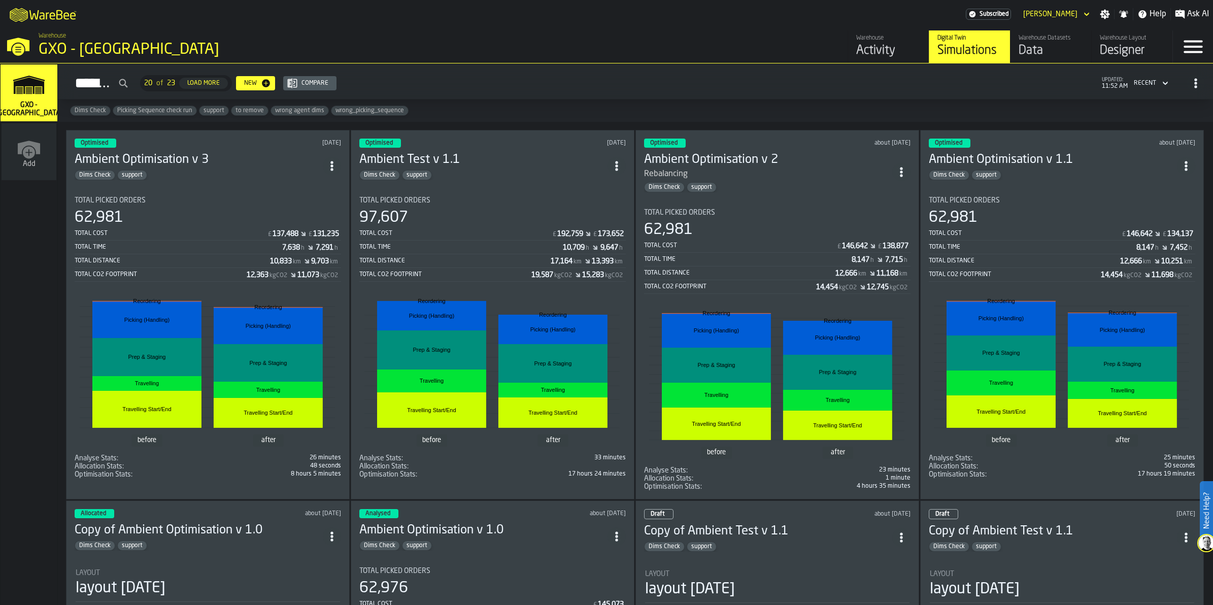
click at [87, 51] on div "GXO - [GEOGRAPHIC_DATA]" at bounding box center [176, 50] width 274 height 18
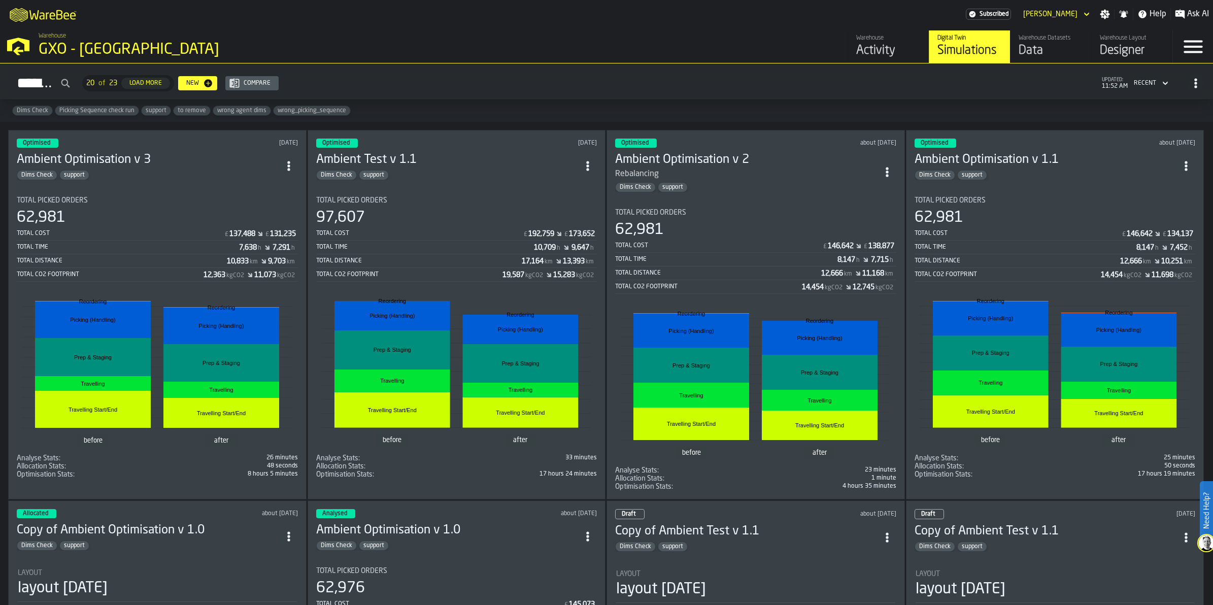
click at [577, 28] on div "Warehouse GXO - Costa - Trafford Park" at bounding box center [309, 45] width 548 height 35
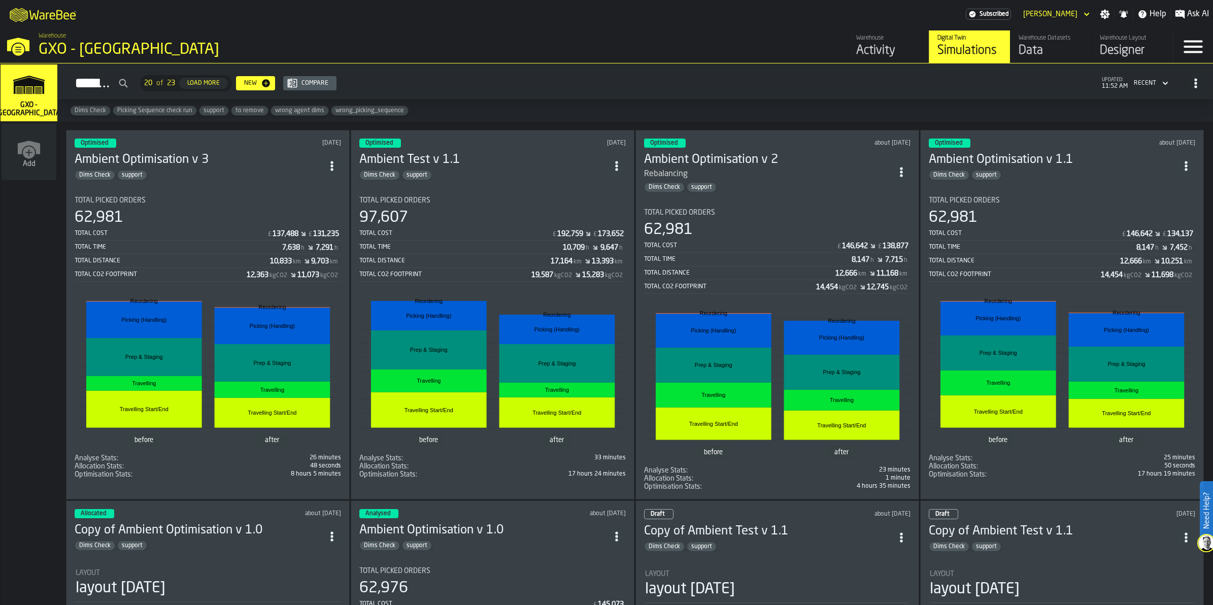
click at [1079, 16] on div "Liam Piggott" at bounding box center [1050, 14] width 62 height 12
click at [1064, 27] on div "Logout" at bounding box center [1059, 32] width 53 height 12
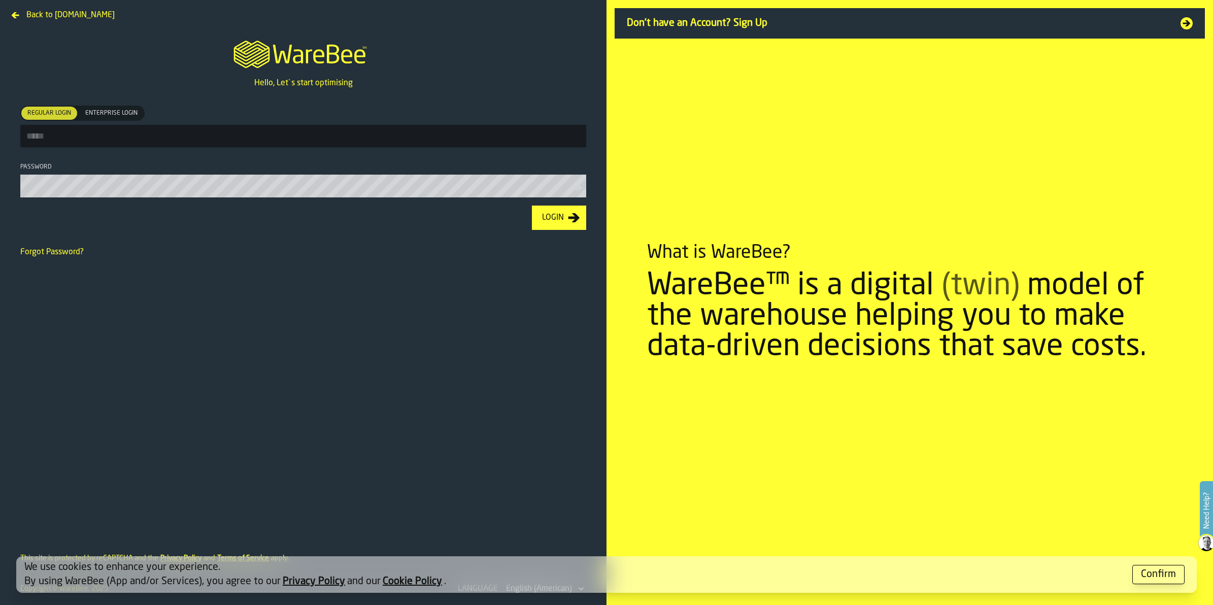
type input "**********"
click at [557, 222] on div "Login" at bounding box center [553, 219] width 30 height 12
